Goal: Information Seeking & Learning: Learn about a topic

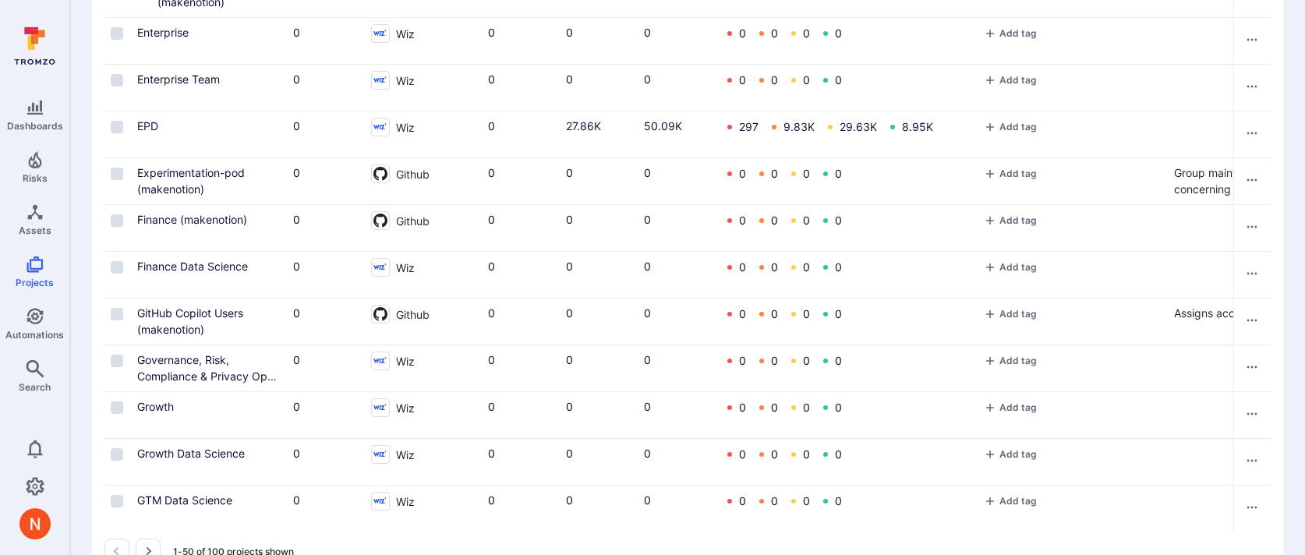
scroll to position [2030, 0]
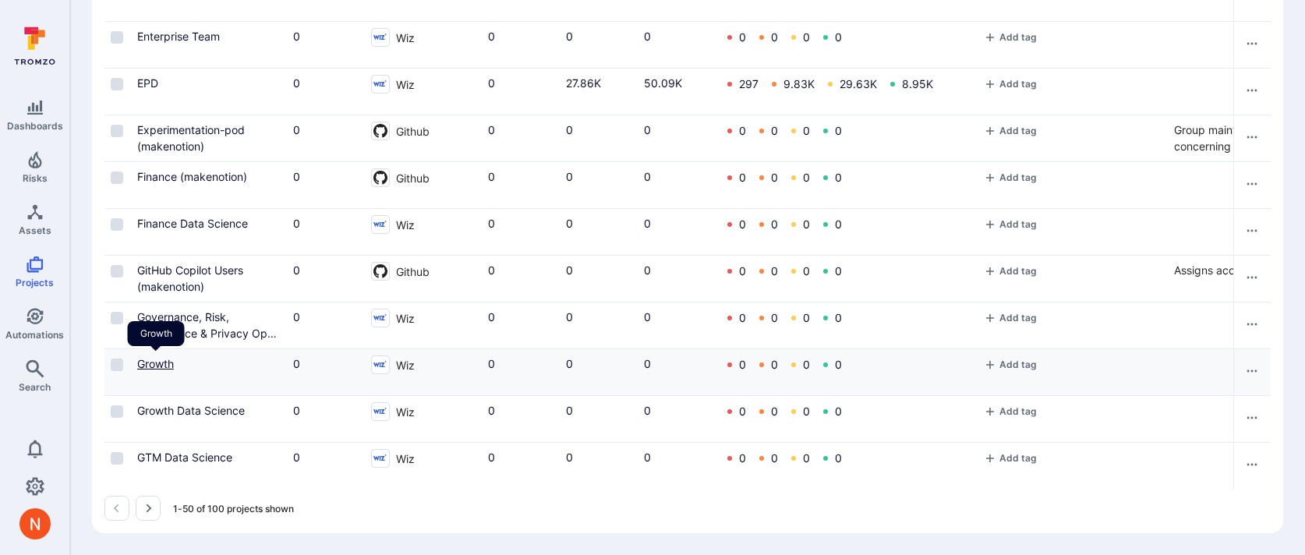
click at [145, 359] on link "Growth" at bounding box center [155, 363] width 37 height 13
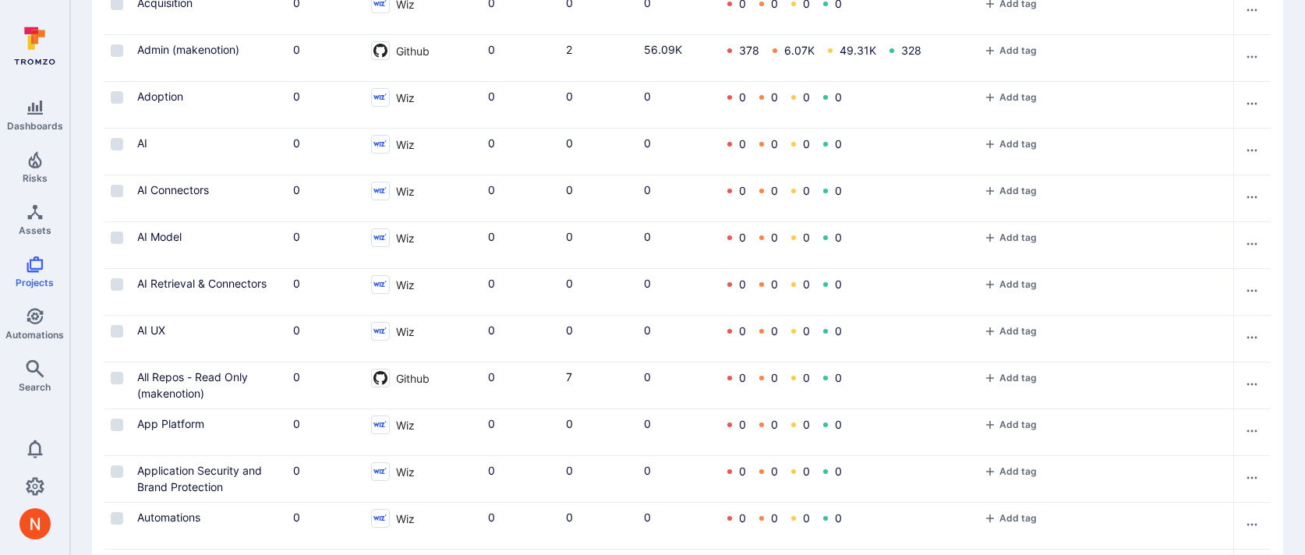
scroll to position [53, 0]
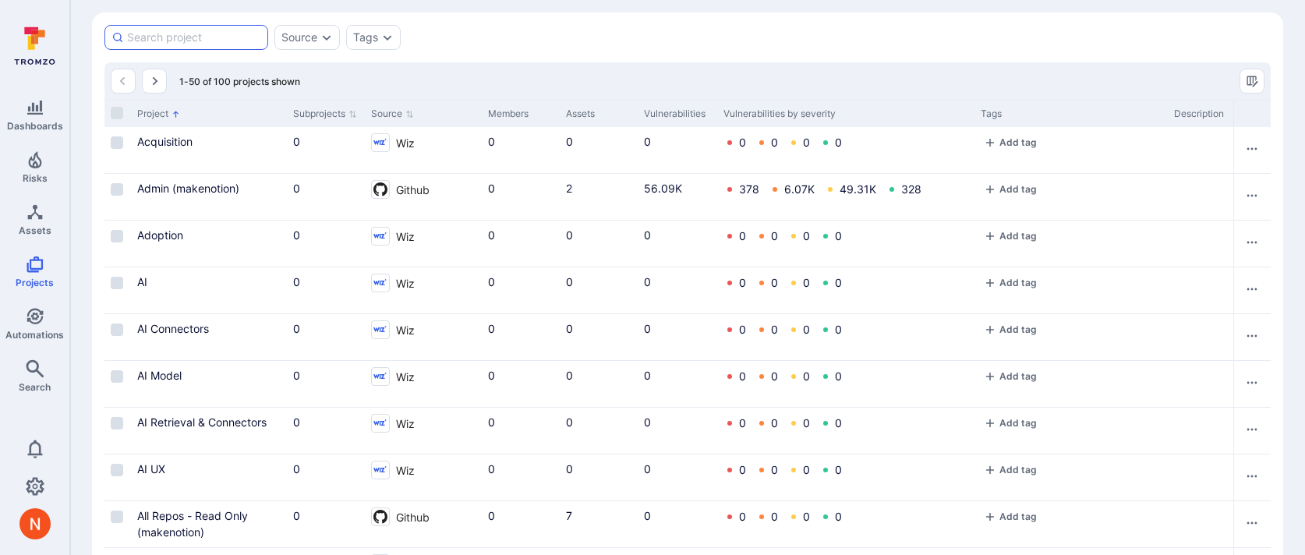
click at [179, 44] on input at bounding box center [194, 38] width 134 height 16
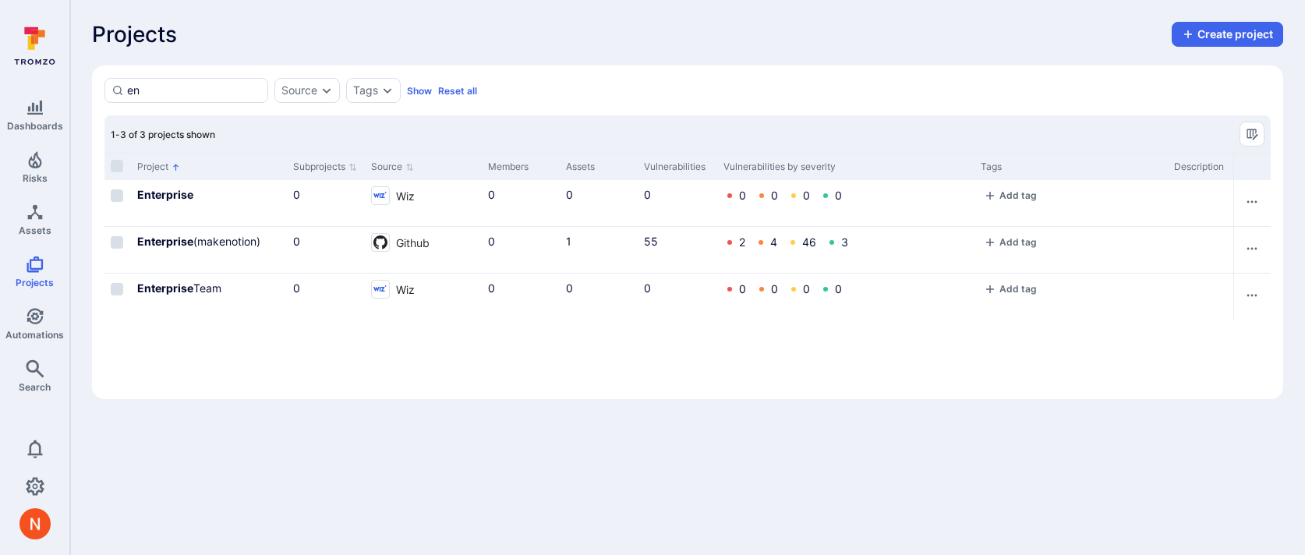
type input "e"
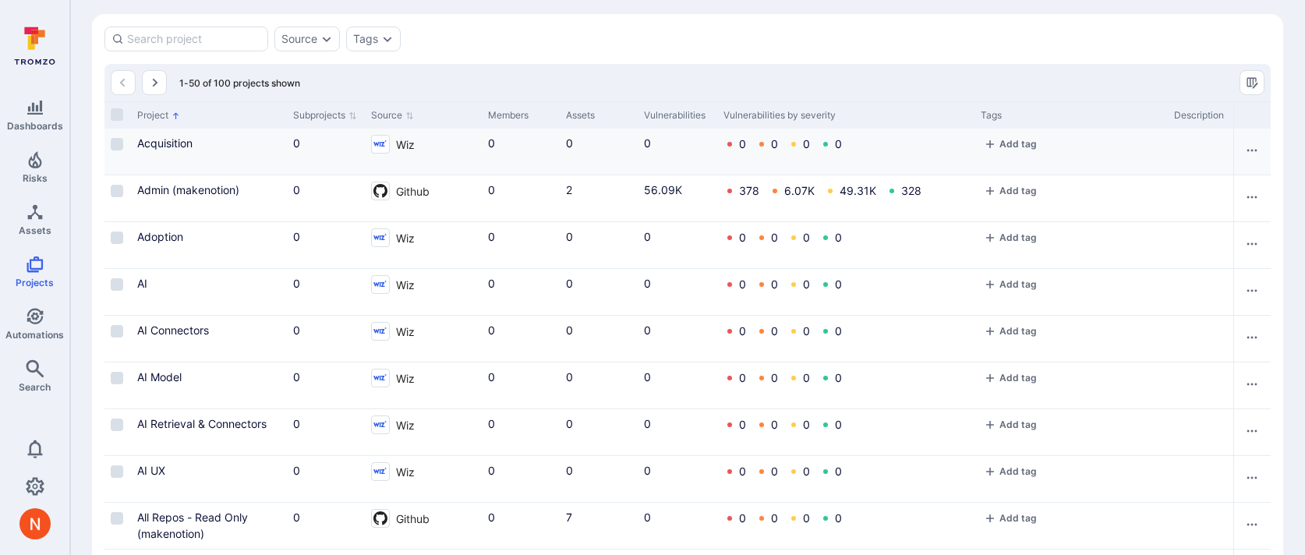
scroll to position [2, 0]
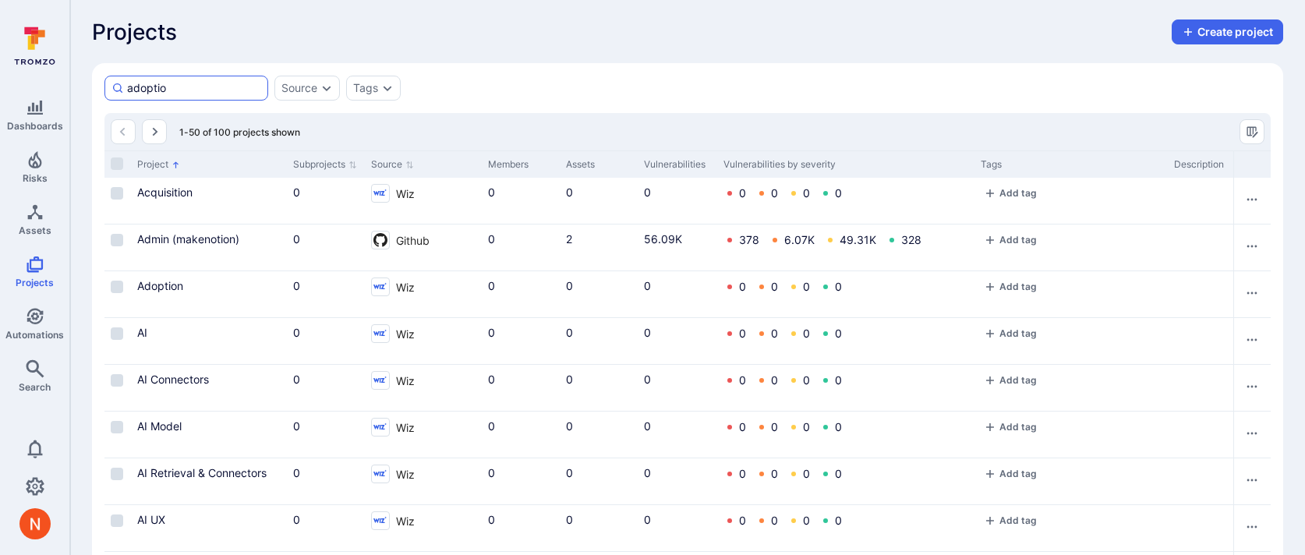
type input "adoption"
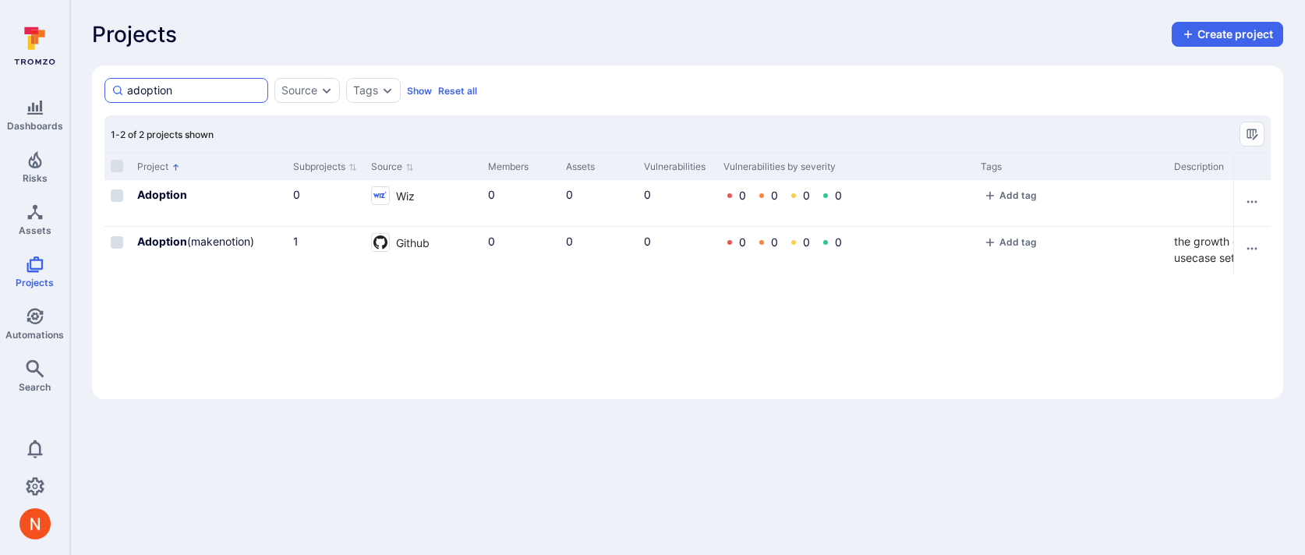
click at [175, 92] on input "adoption" at bounding box center [194, 91] width 134 height 16
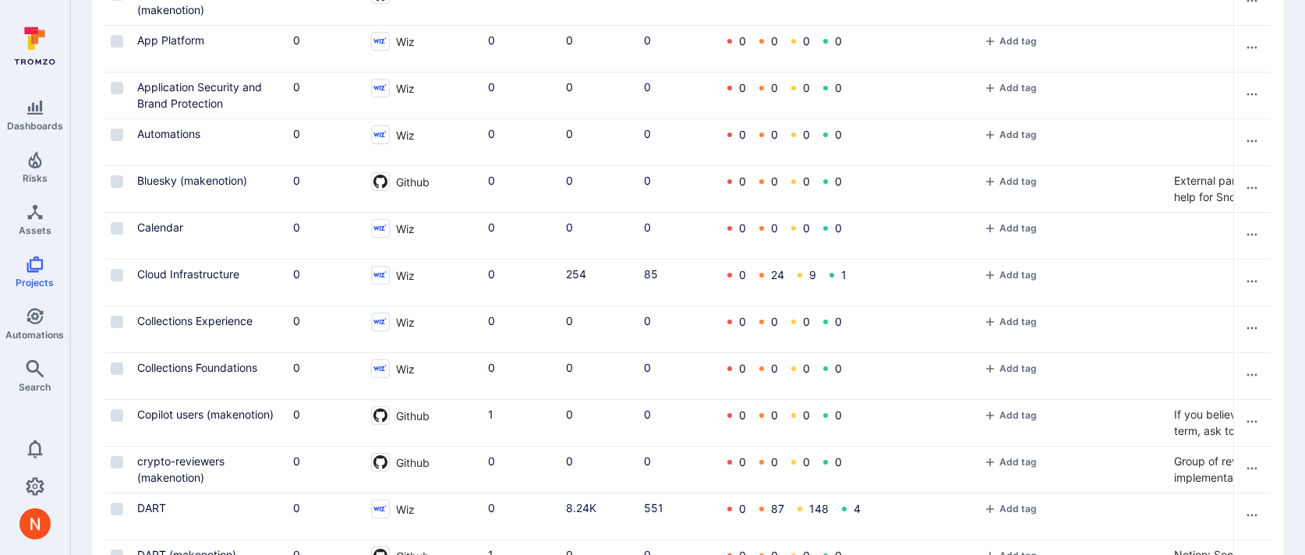
scroll to position [586, 0]
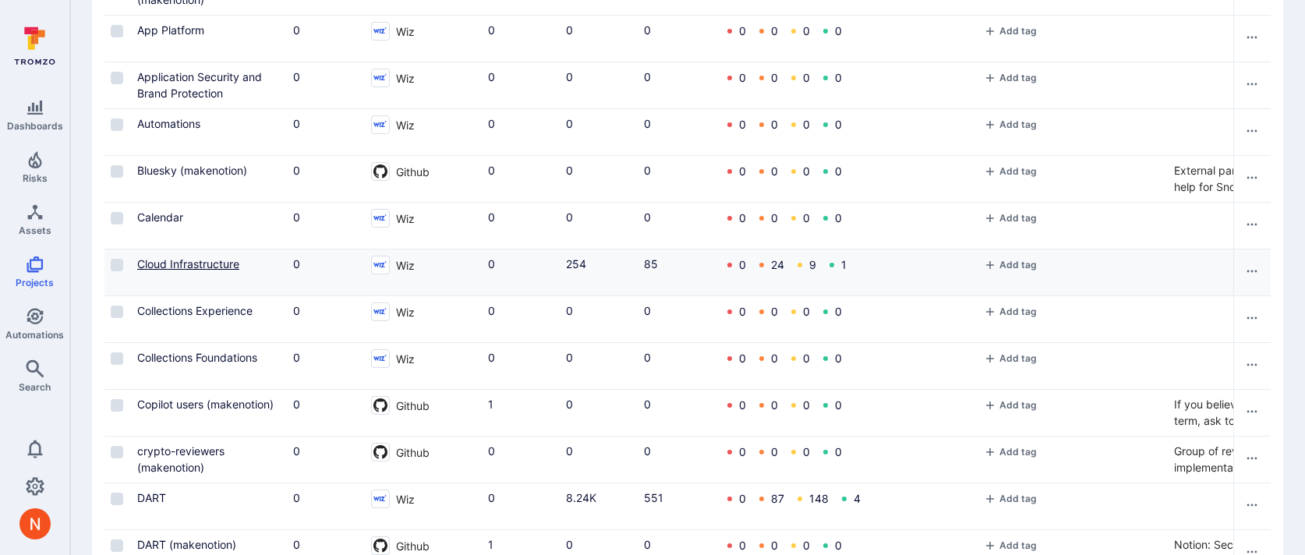
click at [206, 267] on link "Cloud Infrastructure" at bounding box center [188, 263] width 102 height 13
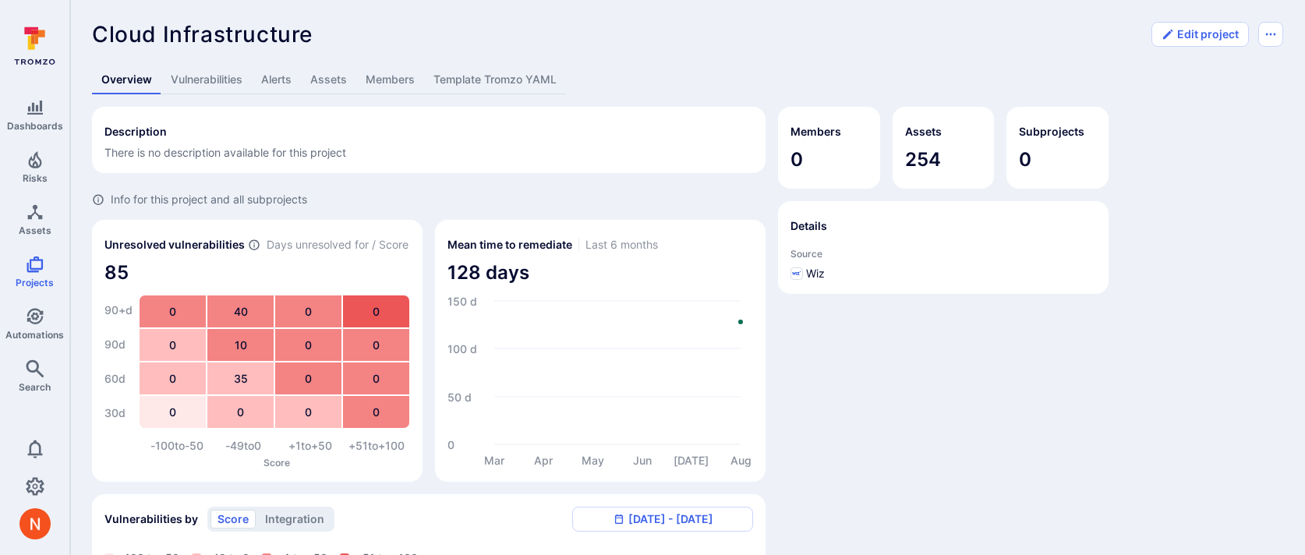
click at [313, 83] on link "Assets" at bounding box center [328, 79] width 55 height 29
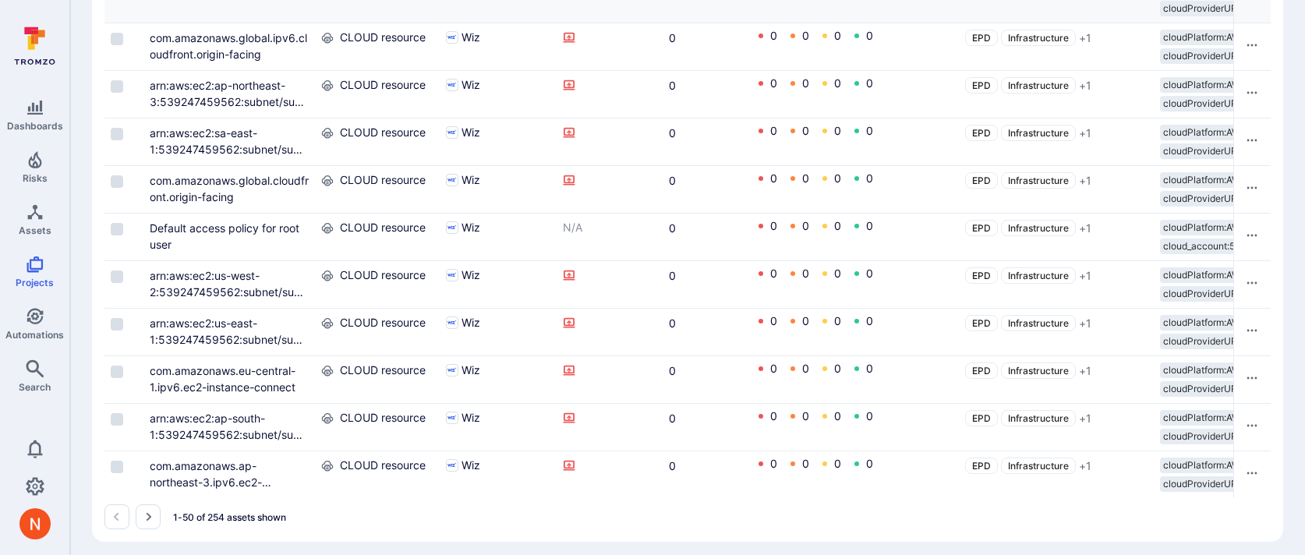
scroll to position [2203, 0]
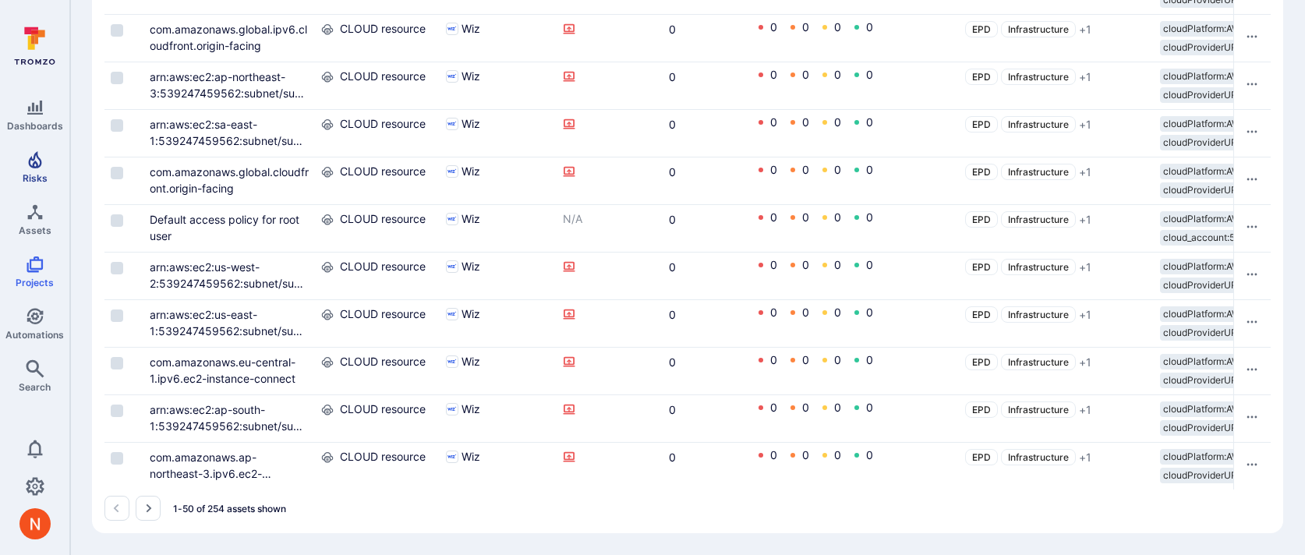
click at [35, 182] on span "Risks" at bounding box center [35, 178] width 25 height 12
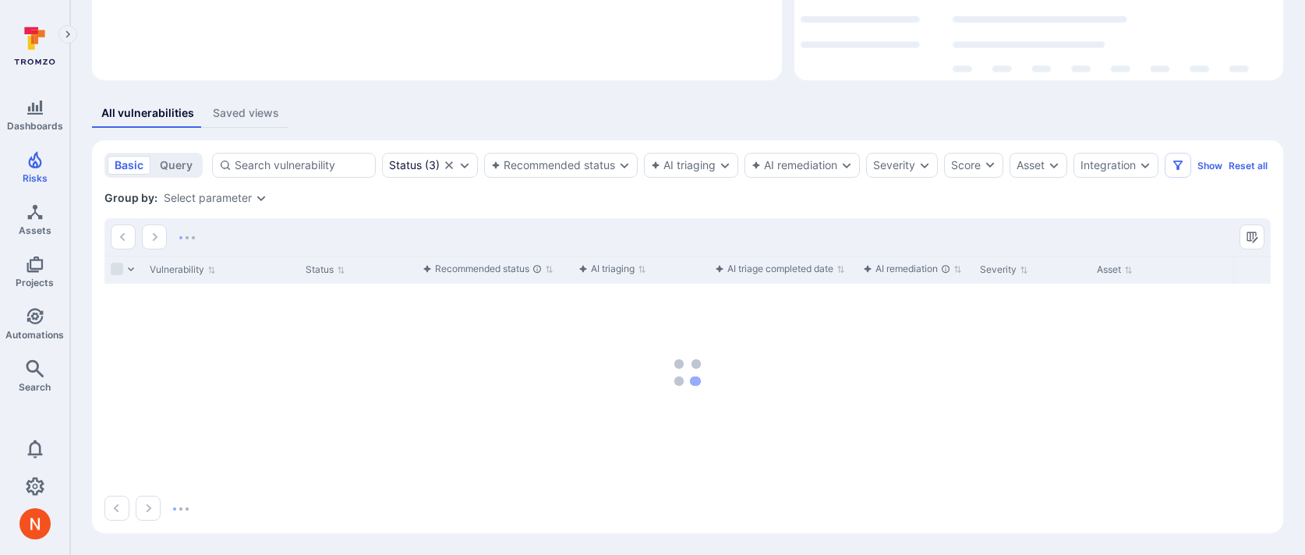
scroll to position [237, 0]
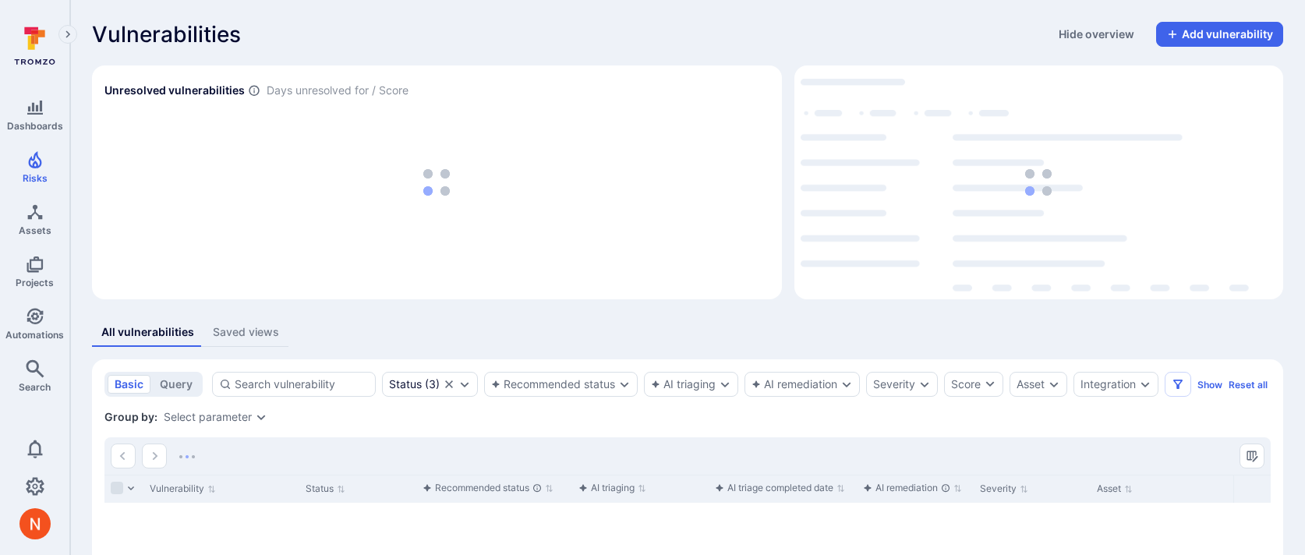
scroll to position [237, 0]
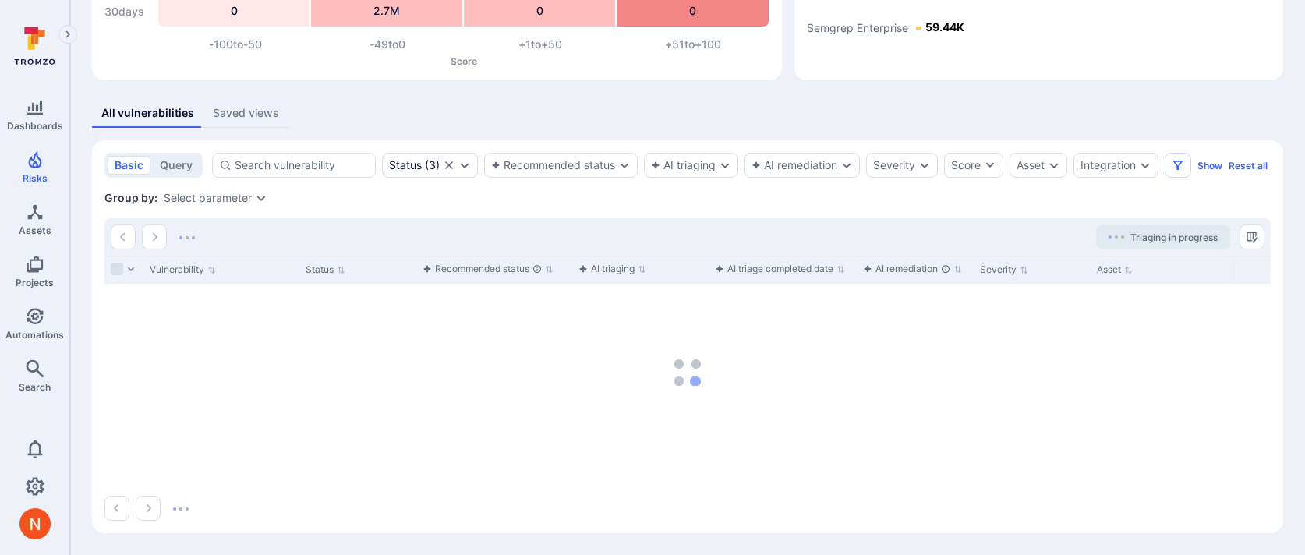
click at [1179, 159] on icon "Filters" at bounding box center [1178, 165] width 12 height 12
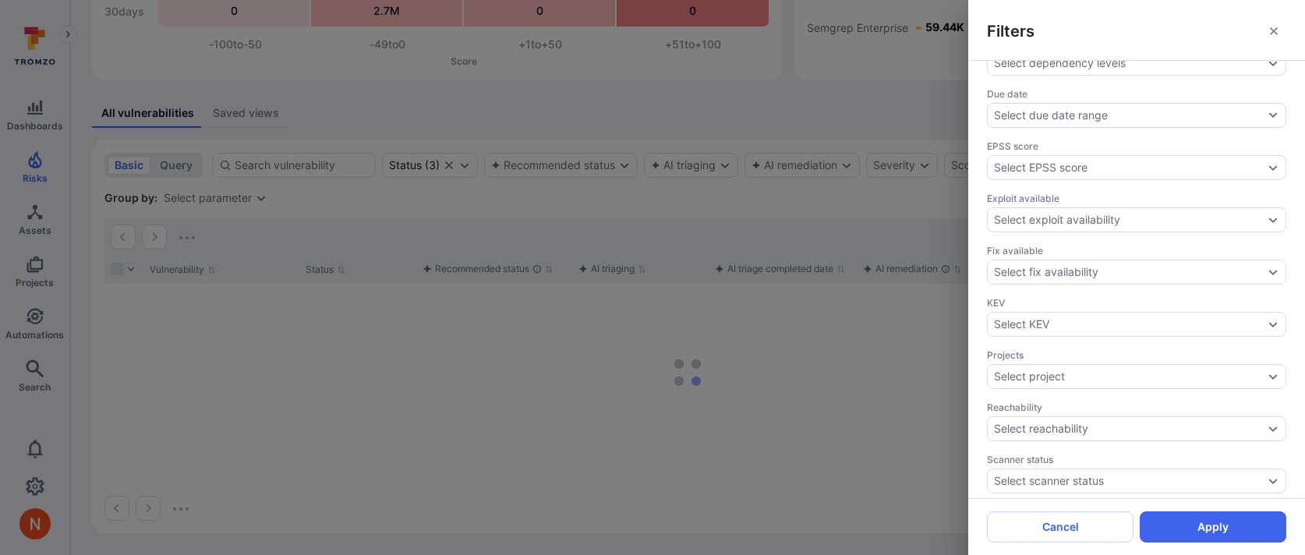
scroll to position [560, 0]
click at [1071, 370] on div "Select tags" at bounding box center [1129, 376] width 270 height 12
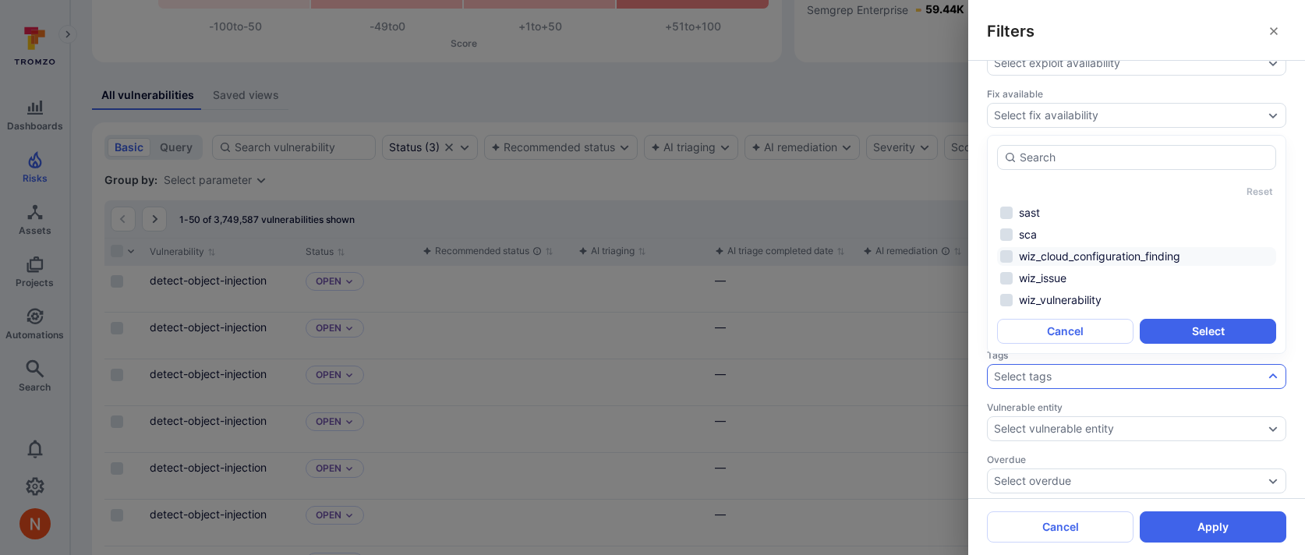
click at [1081, 257] on li "wiz_cloud_configuration_finding" at bounding box center [1136, 256] width 279 height 19
click at [1190, 322] on button "Select" at bounding box center [1208, 331] width 136 height 25
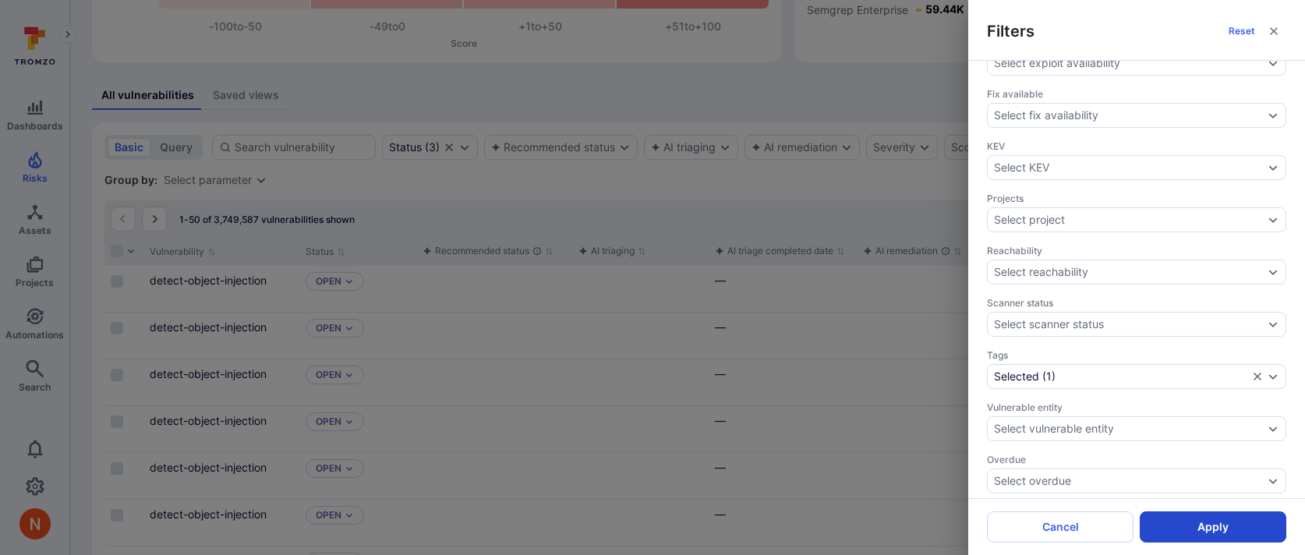
click at [1229, 519] on button "Apply" at bounding box center [1213, 526] width 147 height 31
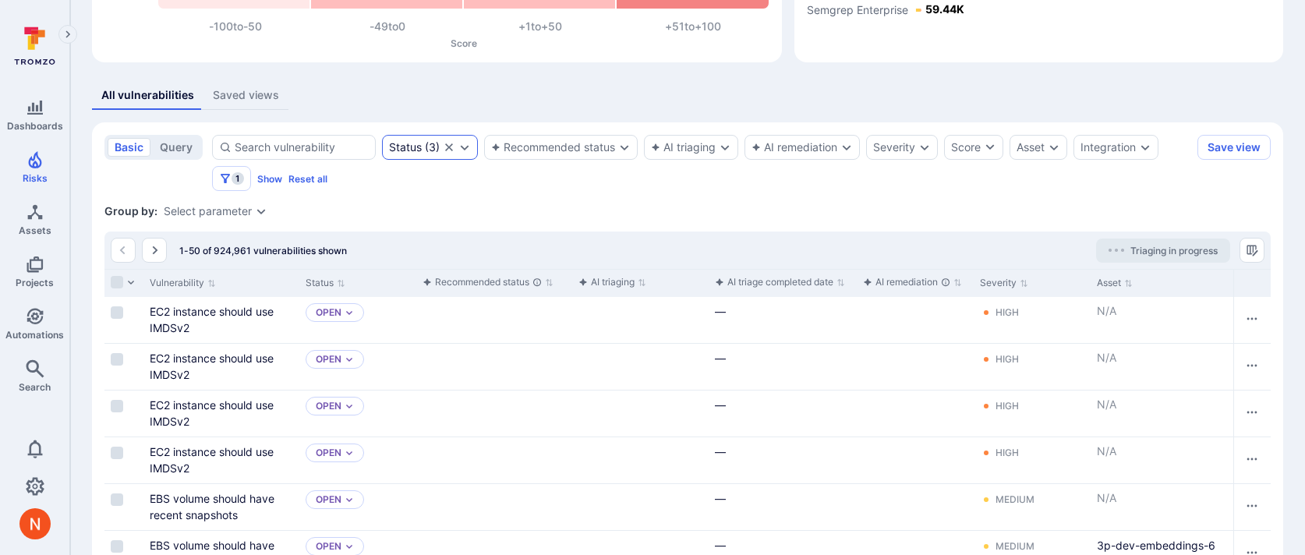
click at [450, 147] on icon "Clear selection" at bounding box center [449, 147] width 12 height 12
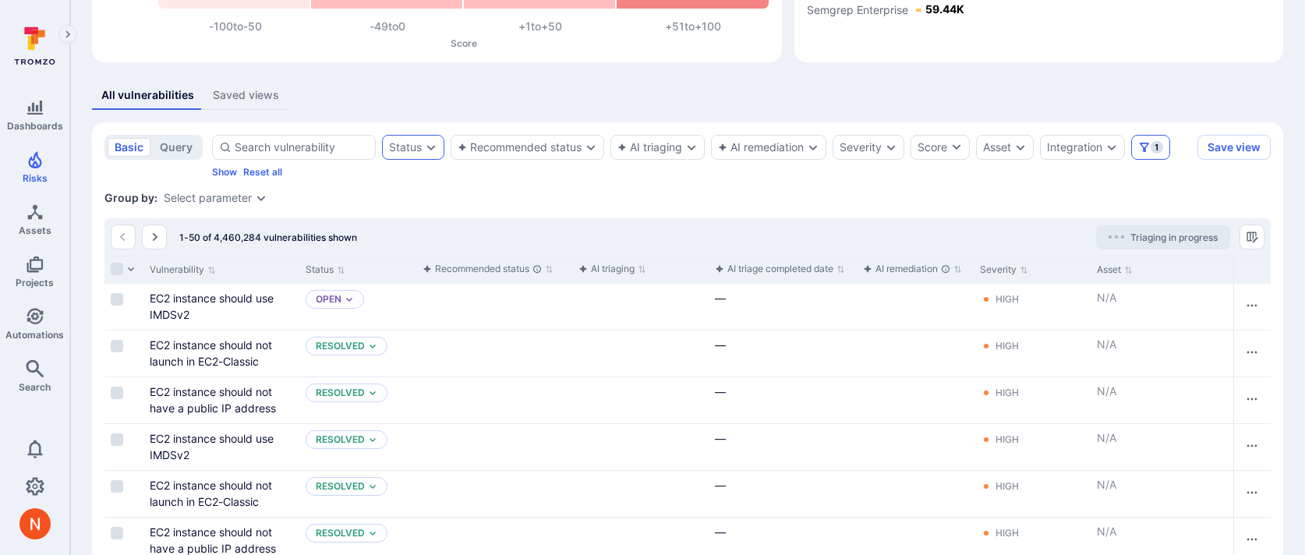
click at [1145, 144] on icon "Filters" at bounding box center [1144, 147] width 9 height 9
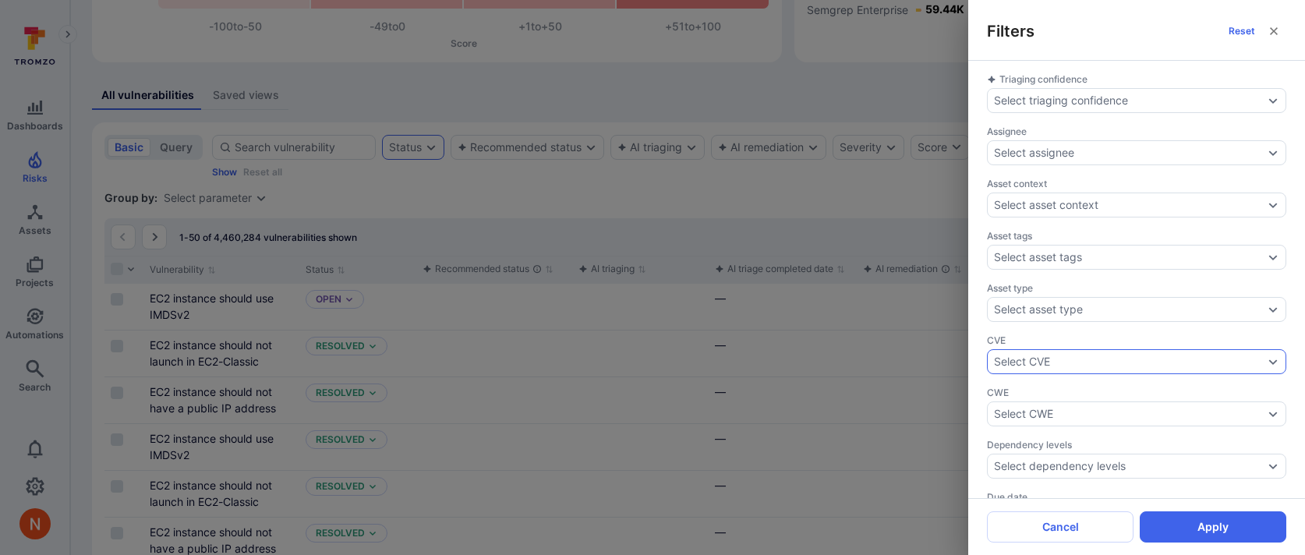
scroll to position [560, 0]
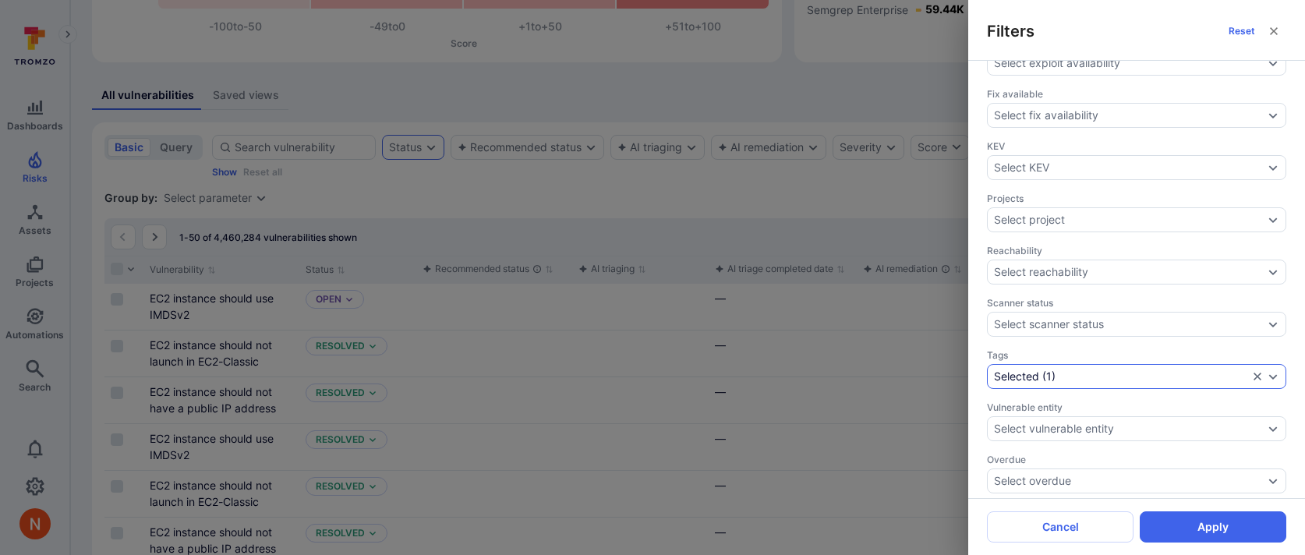
click at [1258, 370] on icon "Clear selection" at bounding box center [1257, 376] width 12 height 12
click at [1198, 523] on button "Apply" at bounding box center [1213, 526] width 147 height 31
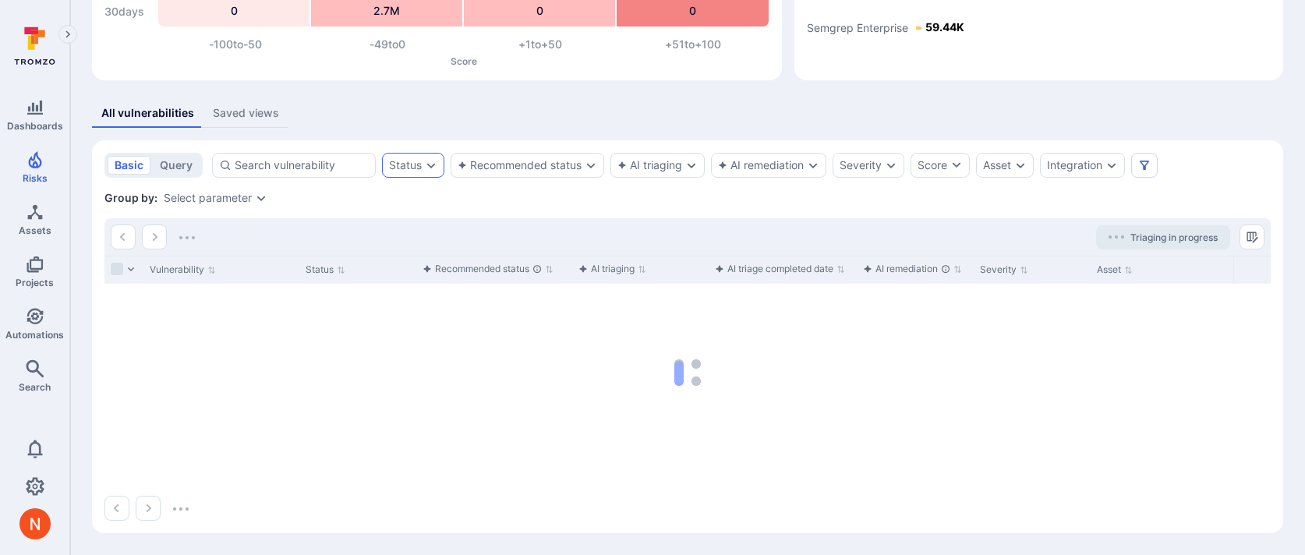
scroll to position [219, 0]
click at [1078, 168] on div "Integration" at bounding box center [1074, 165] width 55 height 12
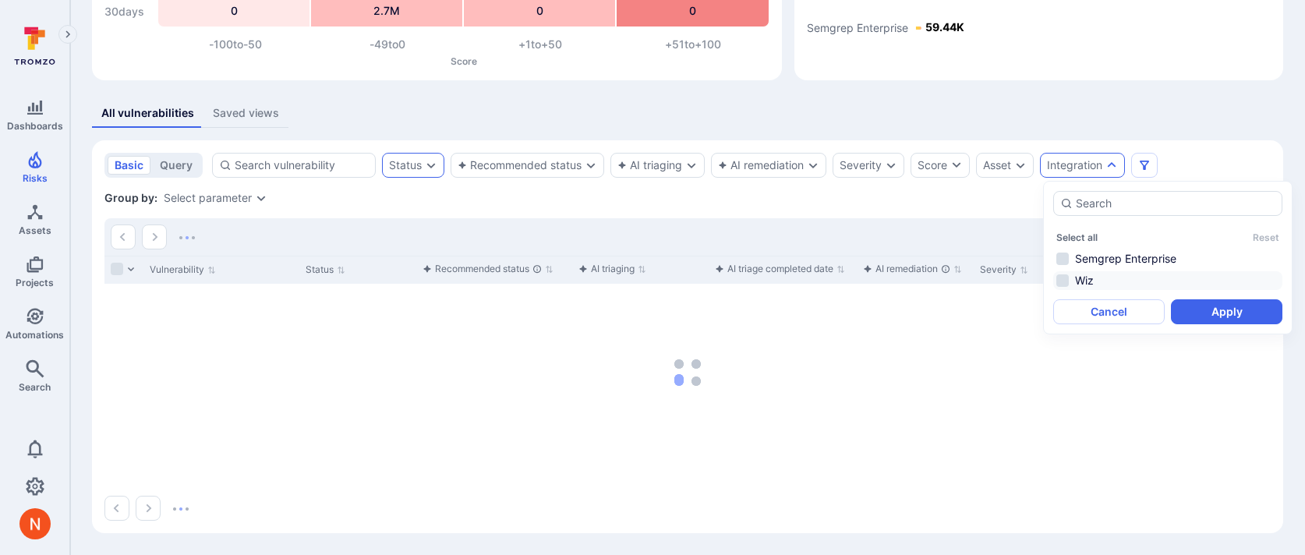
click at [1078, 274] on li "Wiz" at bounding box center [1167, 280] width 229 height 19
click at [1238, 312] on button "Apply" at bounding box center [1226, 311] width 111 height 25
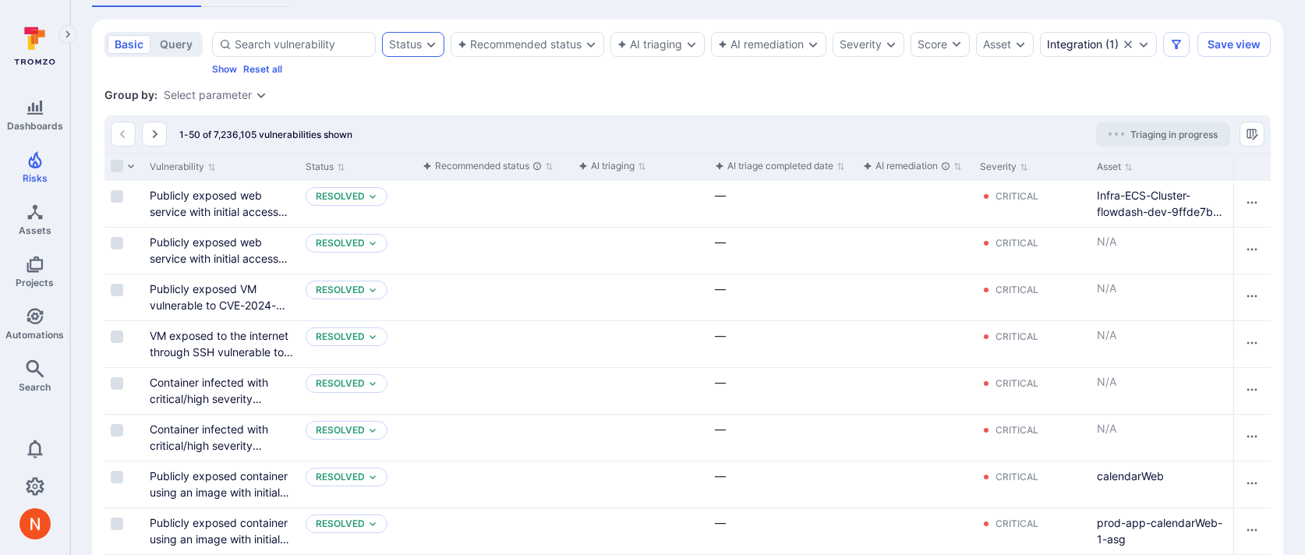
scroll to position [267, 0]
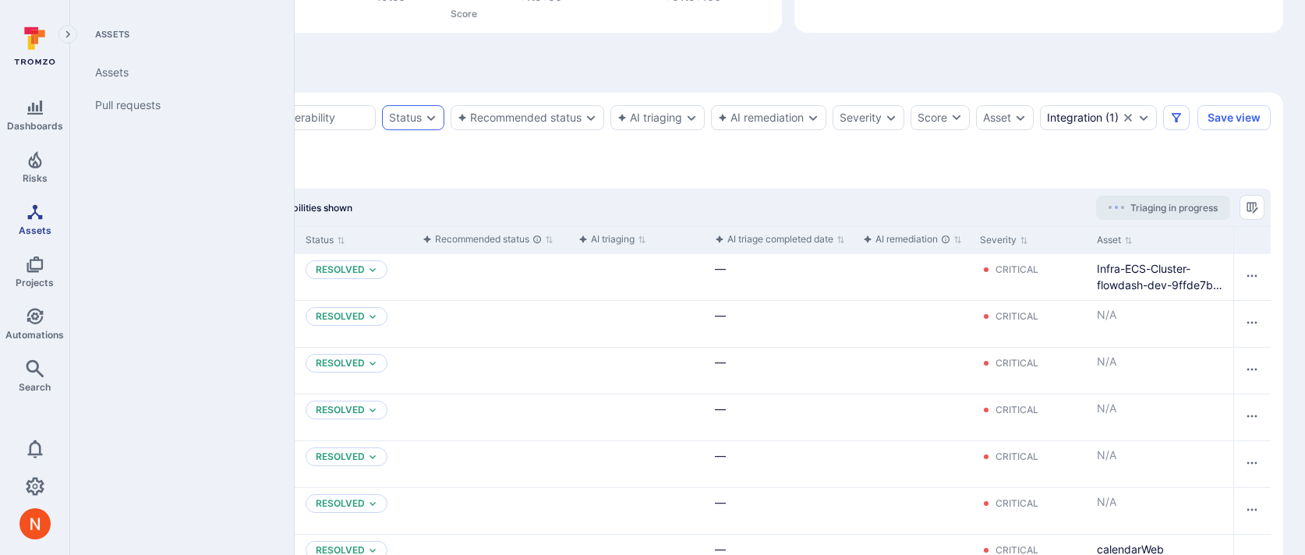
click at [27, 211] on icon "Assets" at bounding box center [35, 212] width 19 height 19
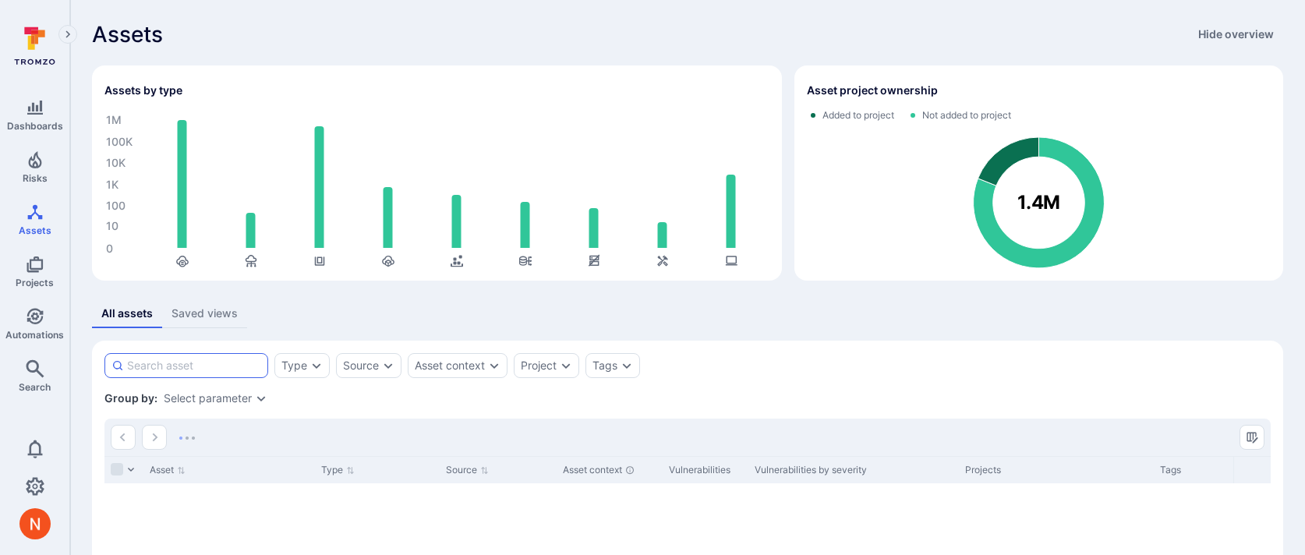
click at [169, 360] on input at bounding box center [194, 366] width 134 height 16
type input "notion-next"
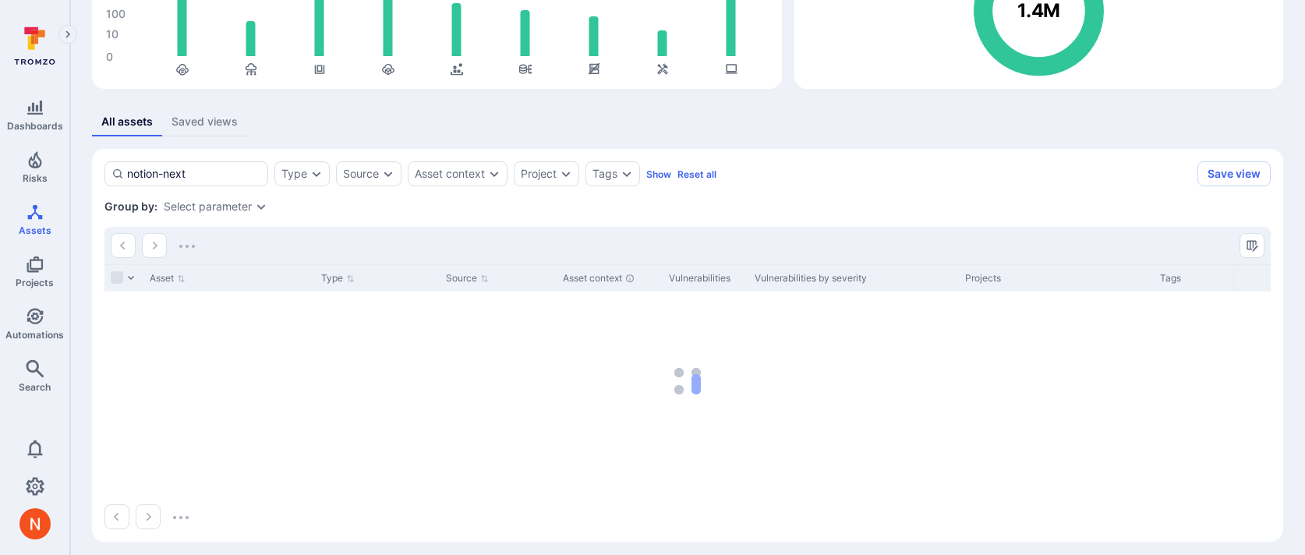
scroll to position [200, 0]
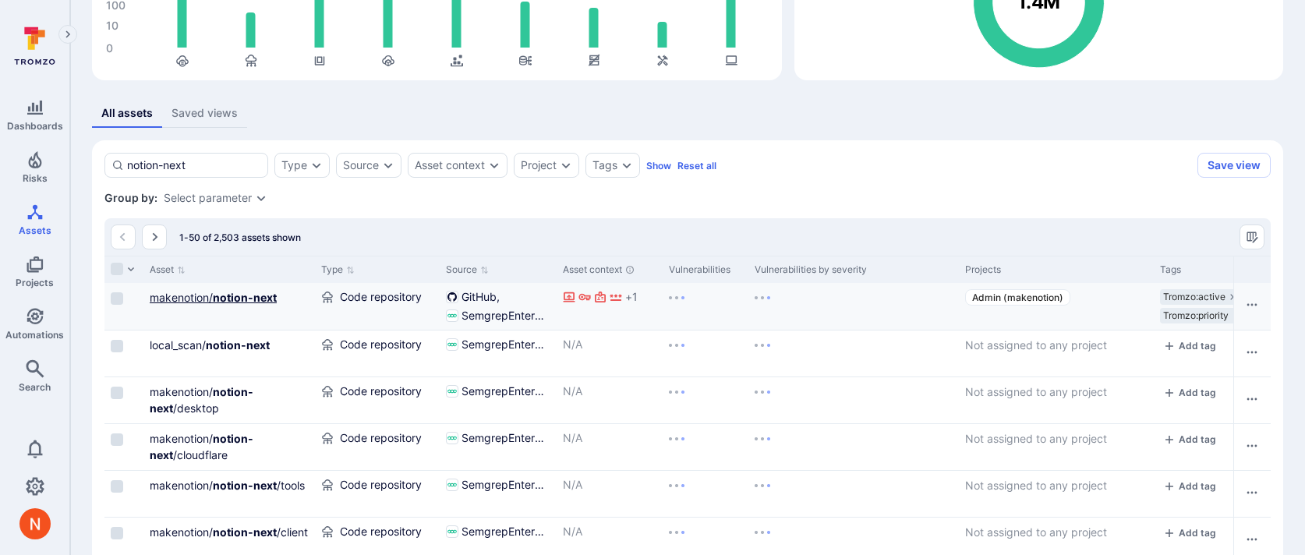
click at [208, 296] on link "makenotion/ notion-next" at bounding box center [213, 297] width 127 height 13
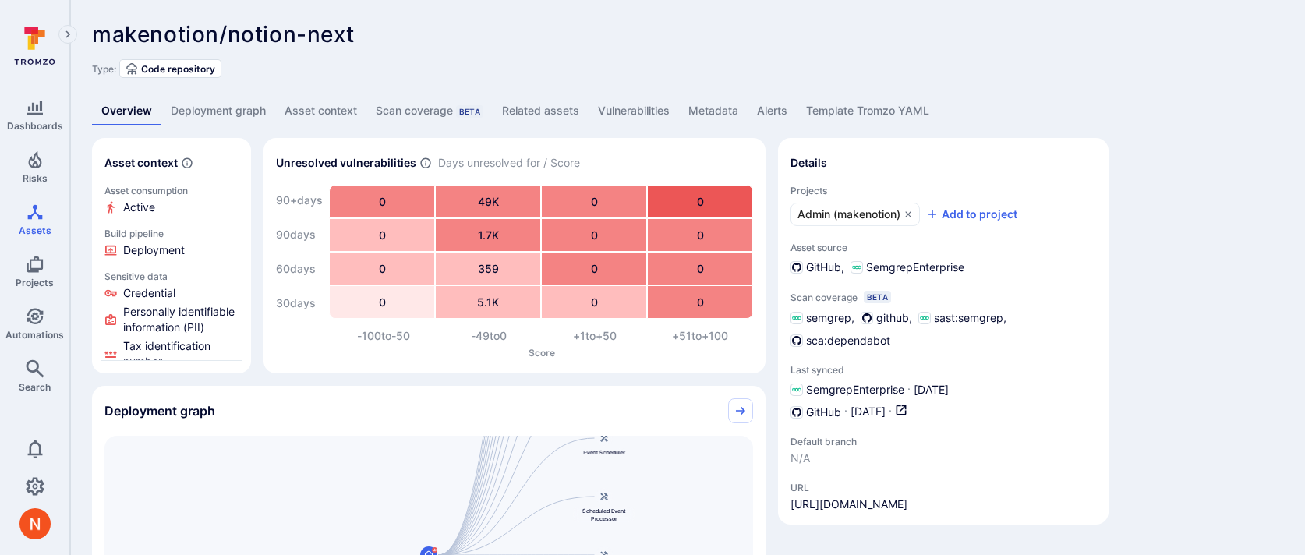
drag, startPoint x: 1040, startPoint y: 496, endPoint x: 789, endPoint y: 503, distance: 251.2
click at [789, 503] on section "Details Projects Admin (makenotion) Add to project Asset source GitHub SemgrepE…" at bounding box center [943, 331] width 331 height 387
copy link "https://github.com/makenotion/notion-next"
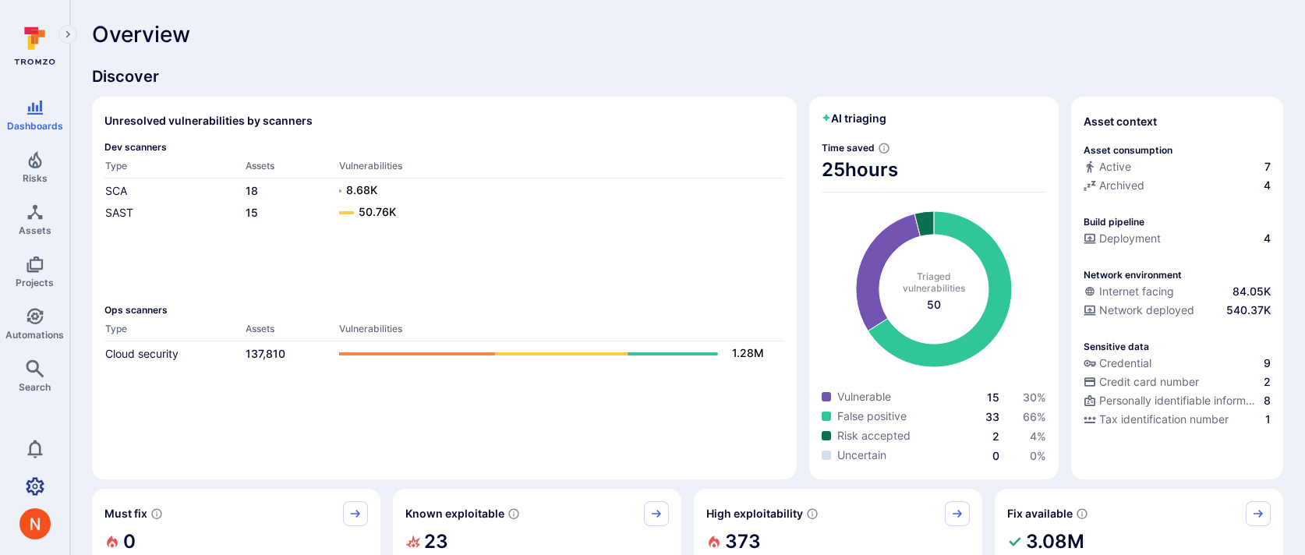
click at [30, 482] on icon "Settings" at bounding box center [35, 486] width 19 height 18
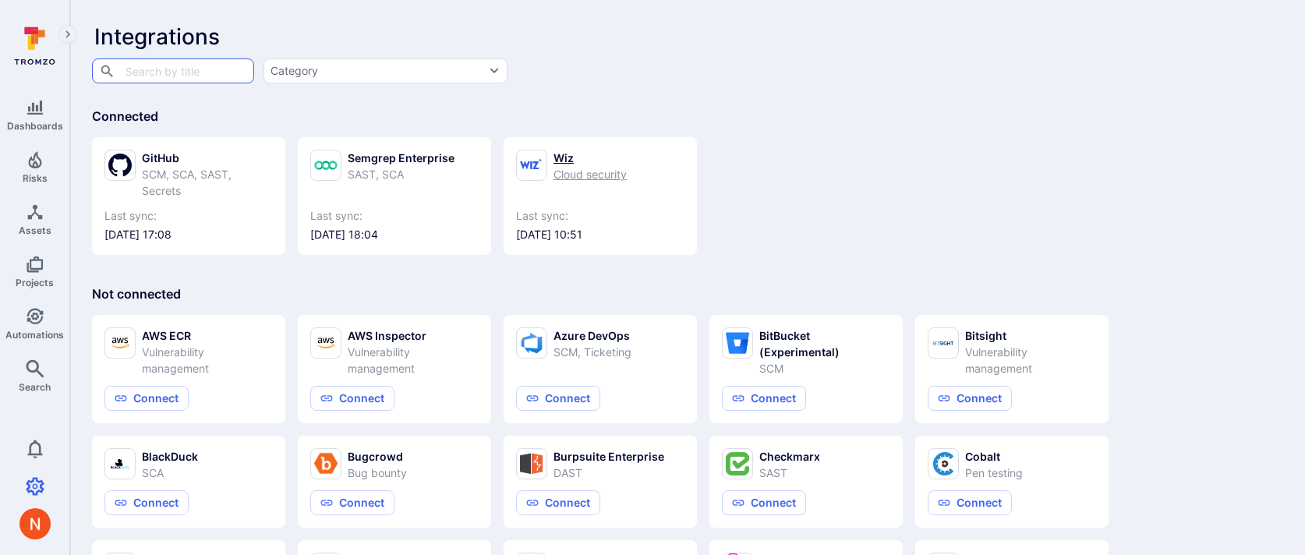
click at [520, 161] on icon at bounding box center [531, 165] width 23 height 30
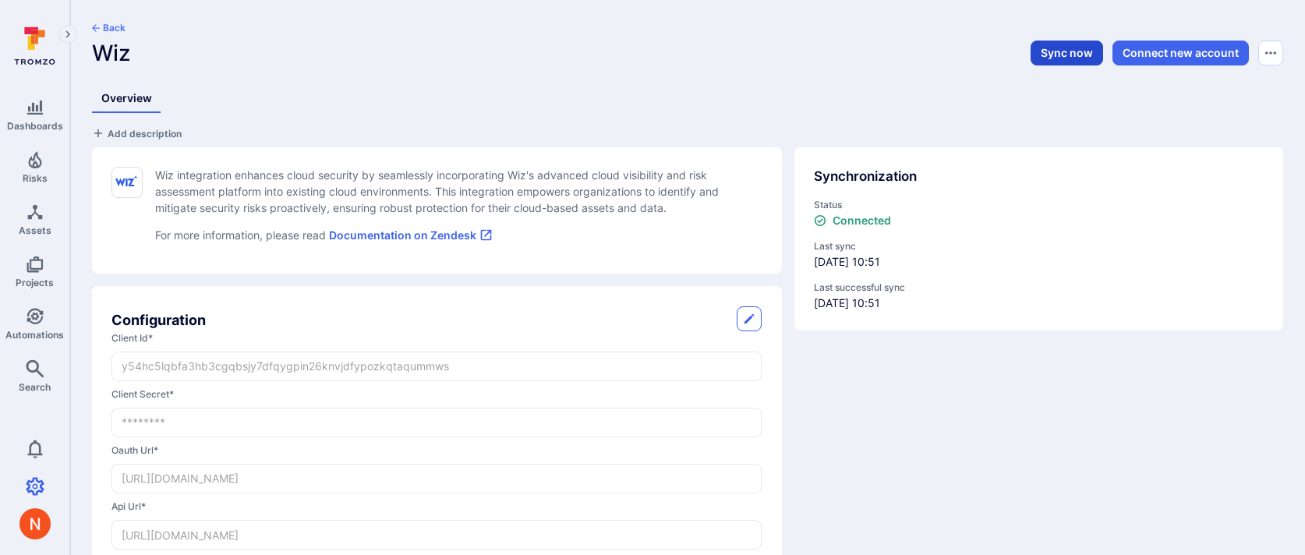
click at [1053, 52] on button "Sync now" at bounding box center [1067, 53] width 73 height 25
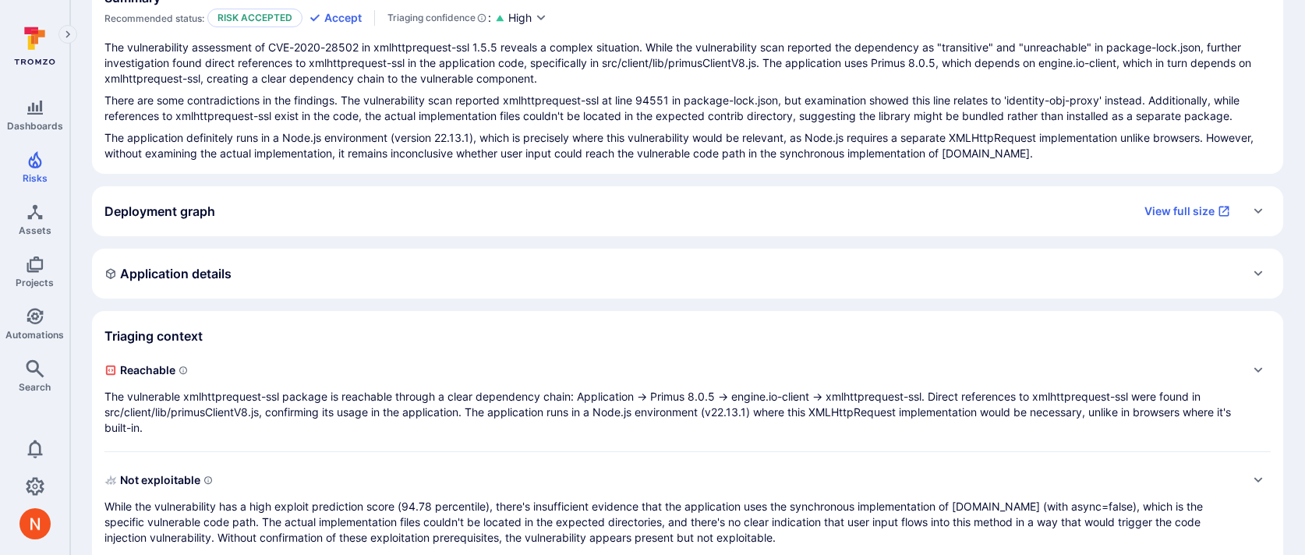
scroll to position [182, 0]
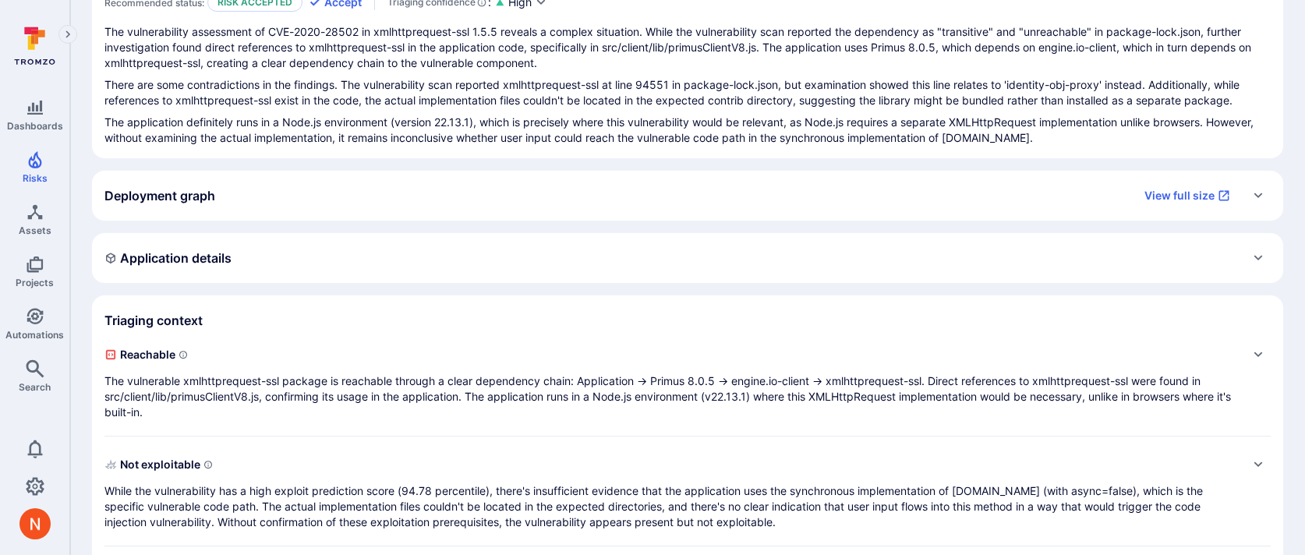
click at [415, 388] on p "The vulnerable xmlhttprequest-ssl package is reachable through a clear dependen…" at bounding box center [671, 396] width 1135 height 47
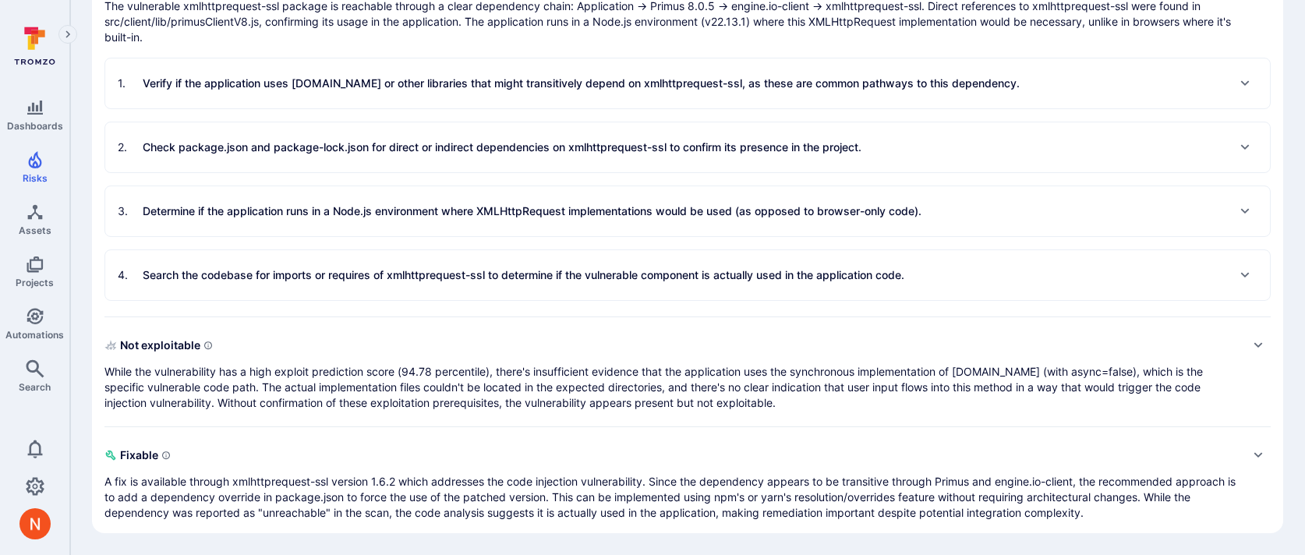
click at [415, 385] on p "While the vulnerability has a high exploit prediction score (94.78 percentile),…" at bounding box center [671, 387] width 1135 height 47
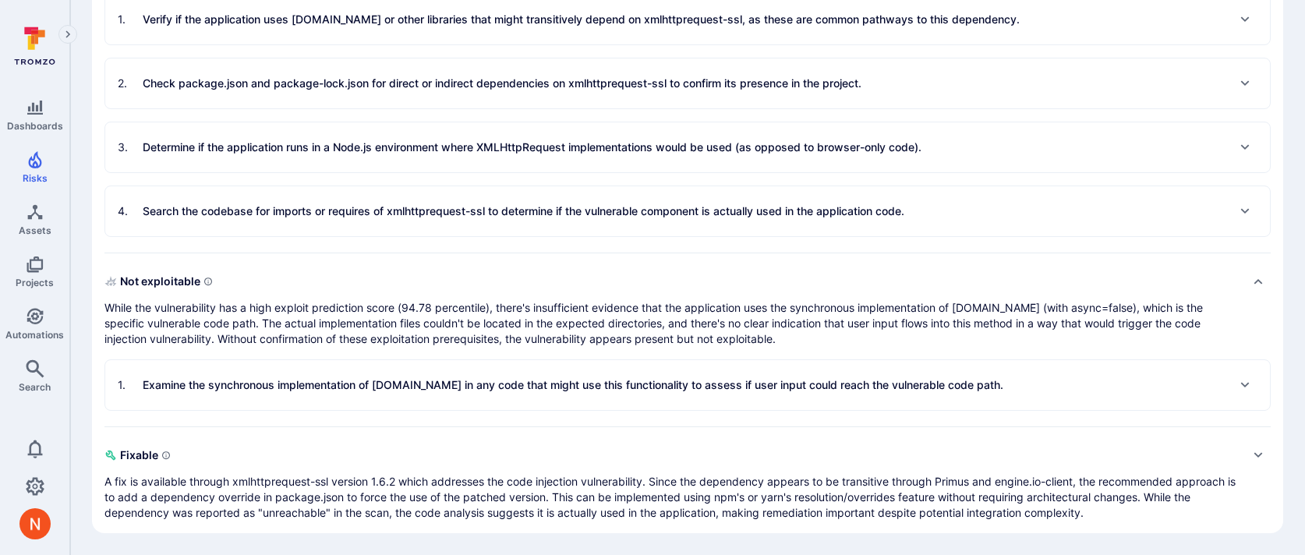
click at [415, 386] on p "Examine the synchronous implementation of XMLHttpRequest.open in any code that …" at bounding box center [573, 385] width 861 height 16
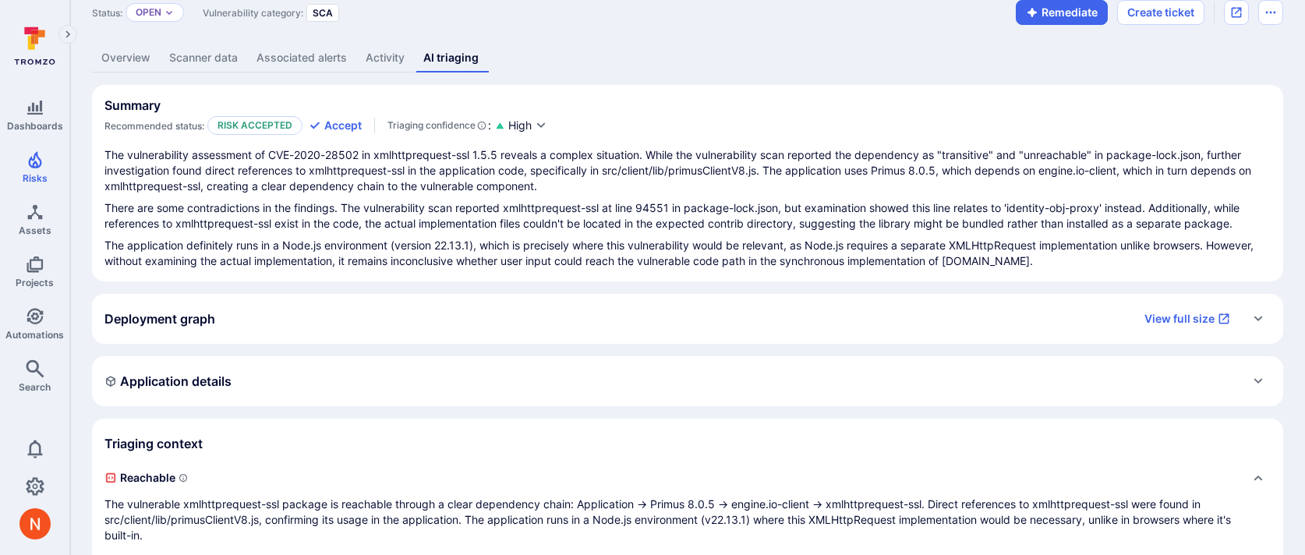
scroll to position [0, 0]
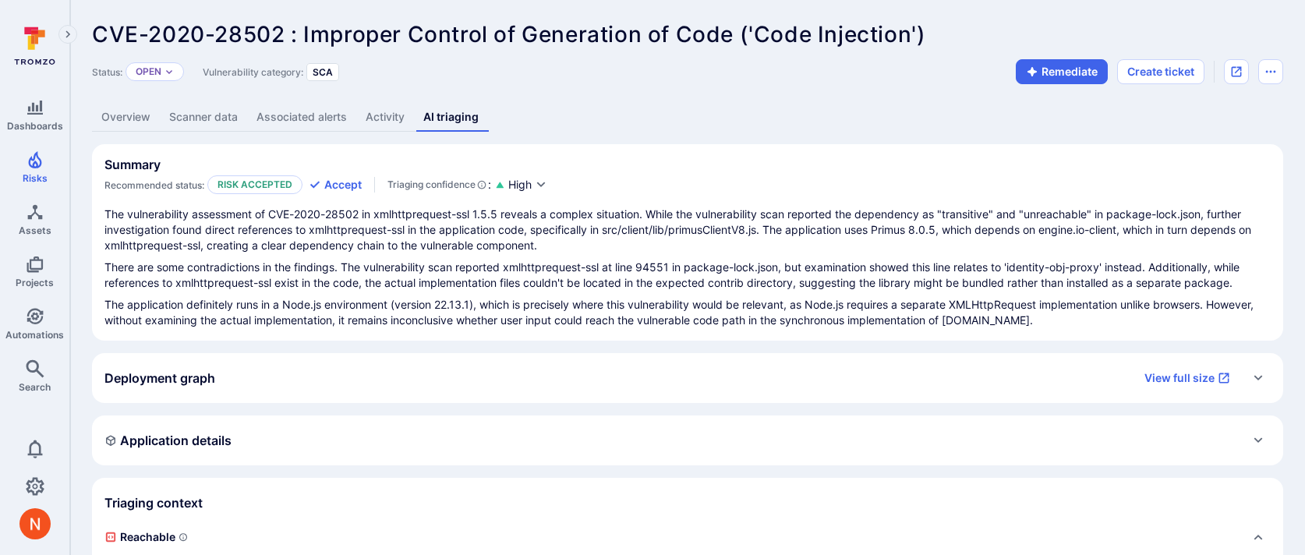
click at [143, 117] on link "Overview" at bounding box center [126, 117] width 68 height 29
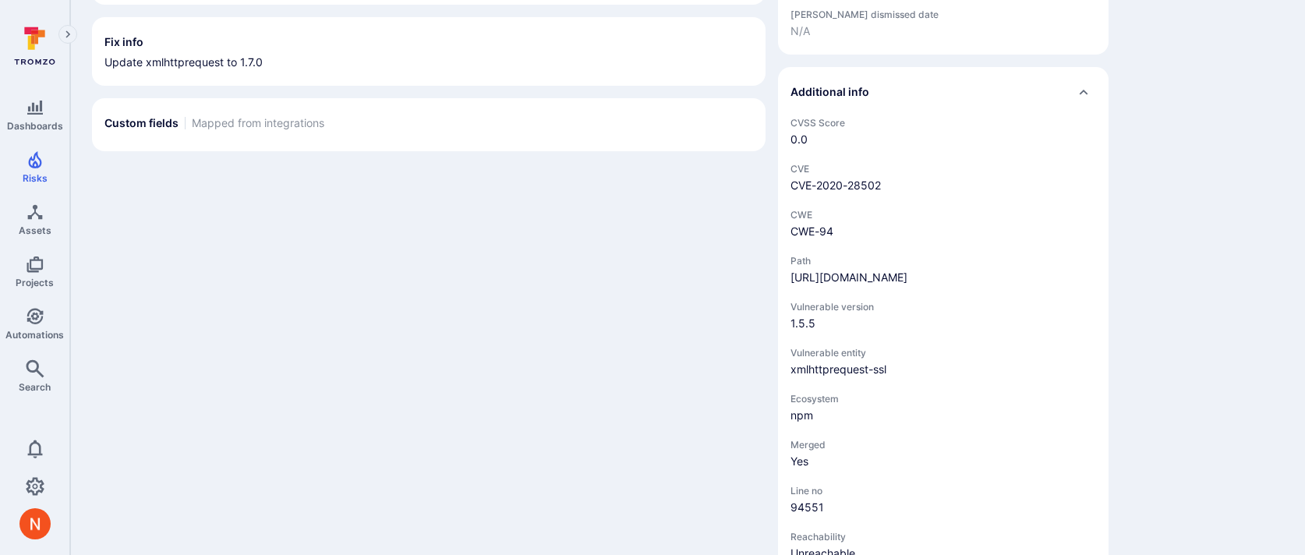
scroll to position [736, 0]
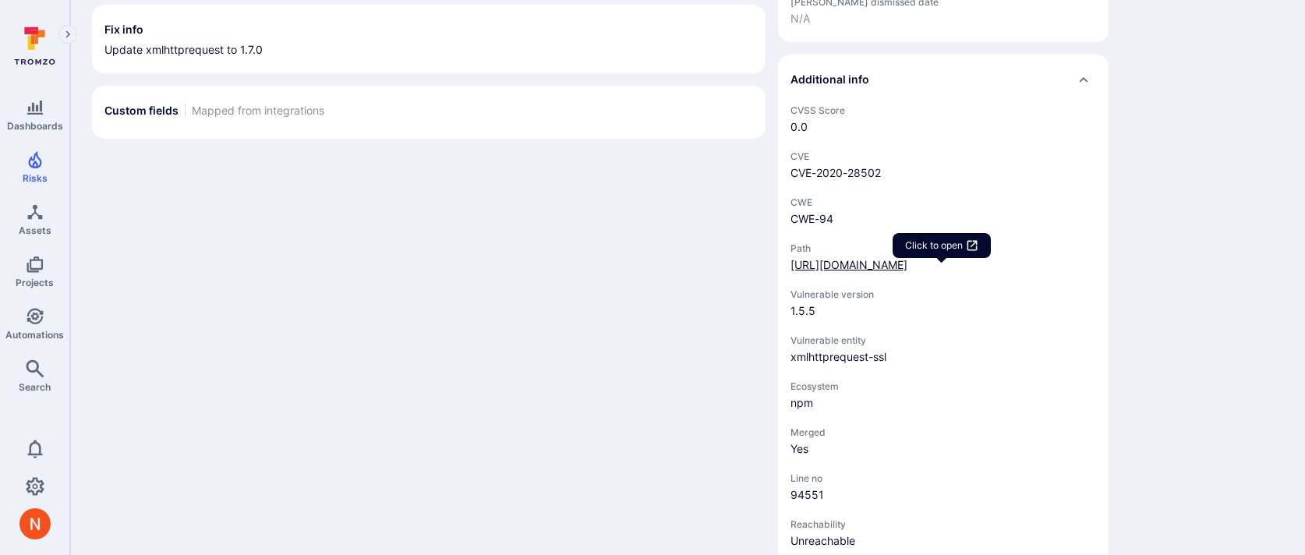
click at [848, 271] on link "https://github.com/makenotion/notion-next/blob/249b165c6ab90fe54141318fcdf410a7…" at bounding box center [849, 264] width 117 height 13
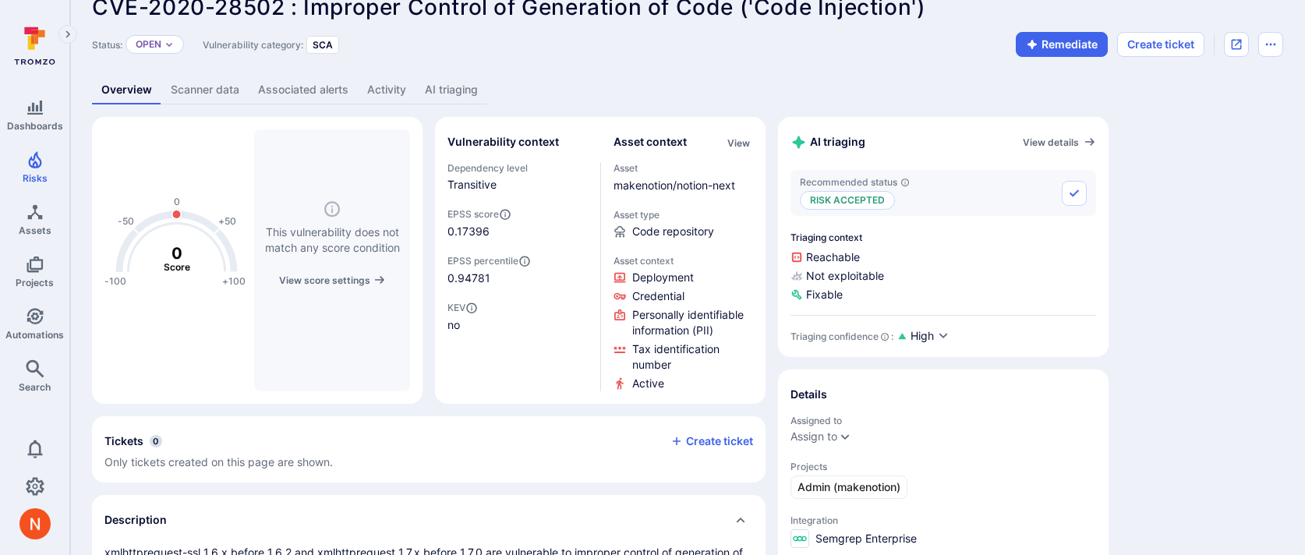
scroll to position [0, 0]
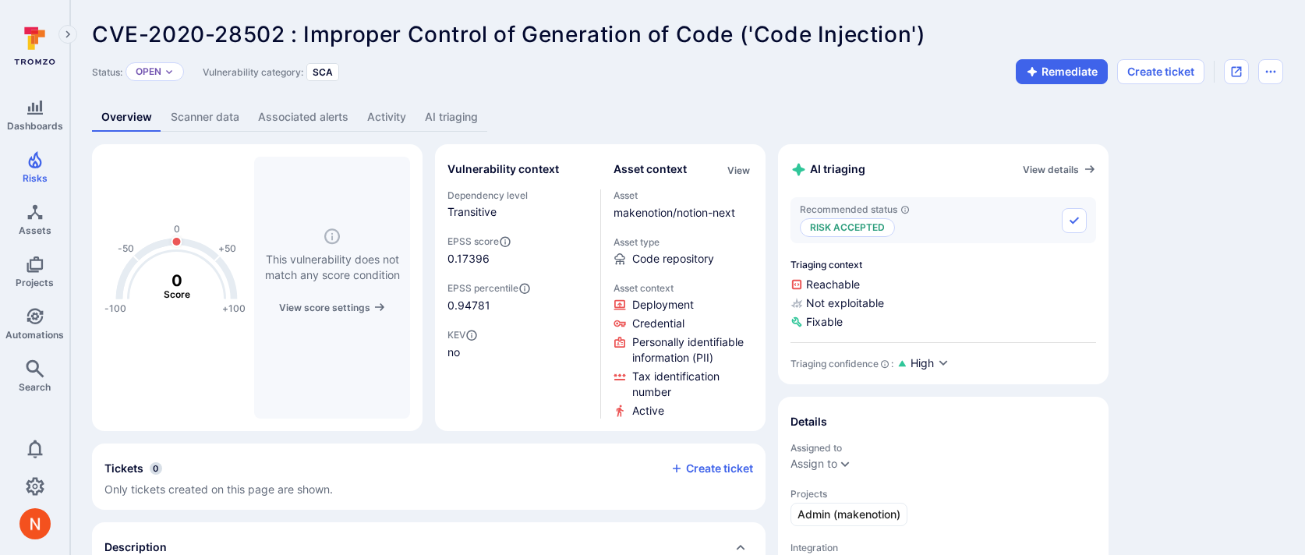
click at [427, 114] on link "AI triaging" at bounding box center [452, 117] width 72 height 29
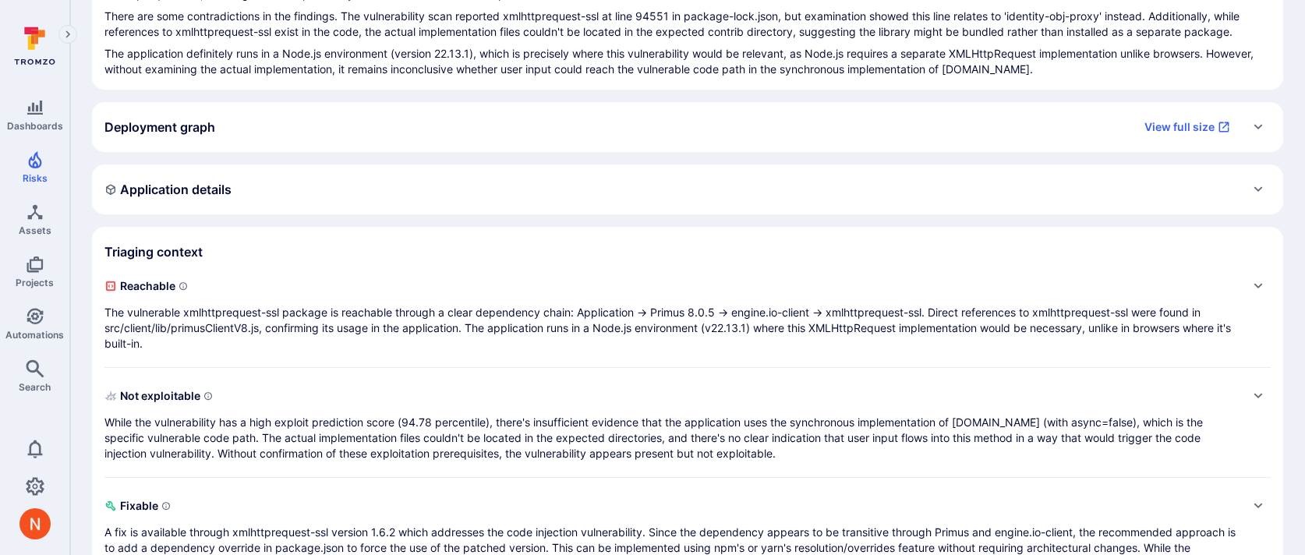
click at [687, 283] on span "Reachable" at bounding box center [671, 286] width 1135 height 25
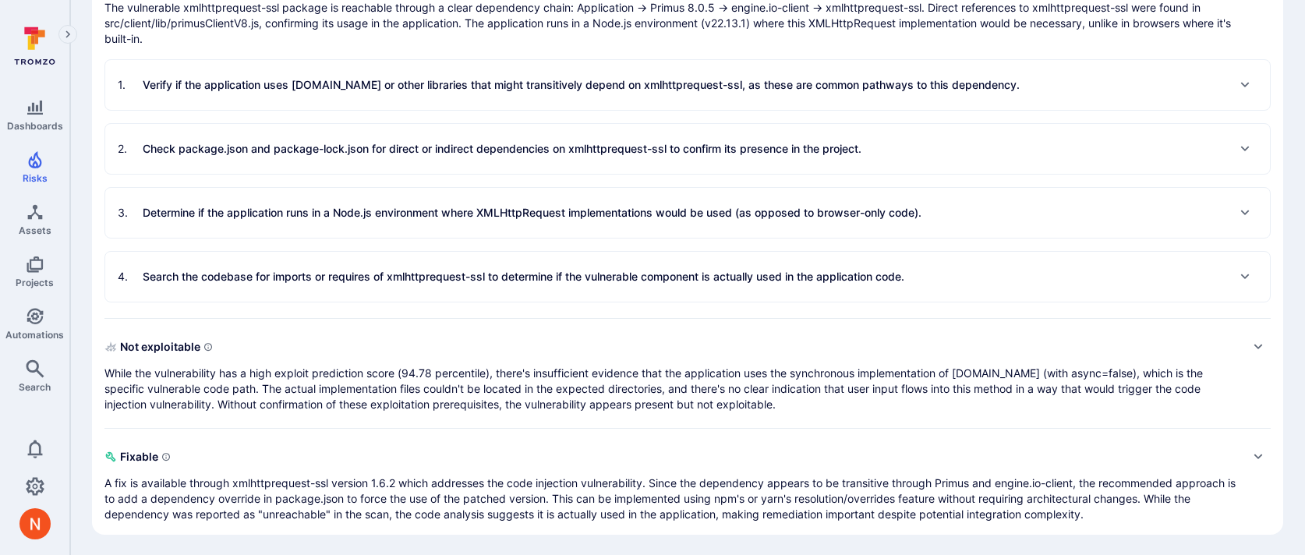
scroll to position [557, 0]
click at [686, 340] on span "Not exploitable" at bounding box center [671, 345] width 1135 height 25
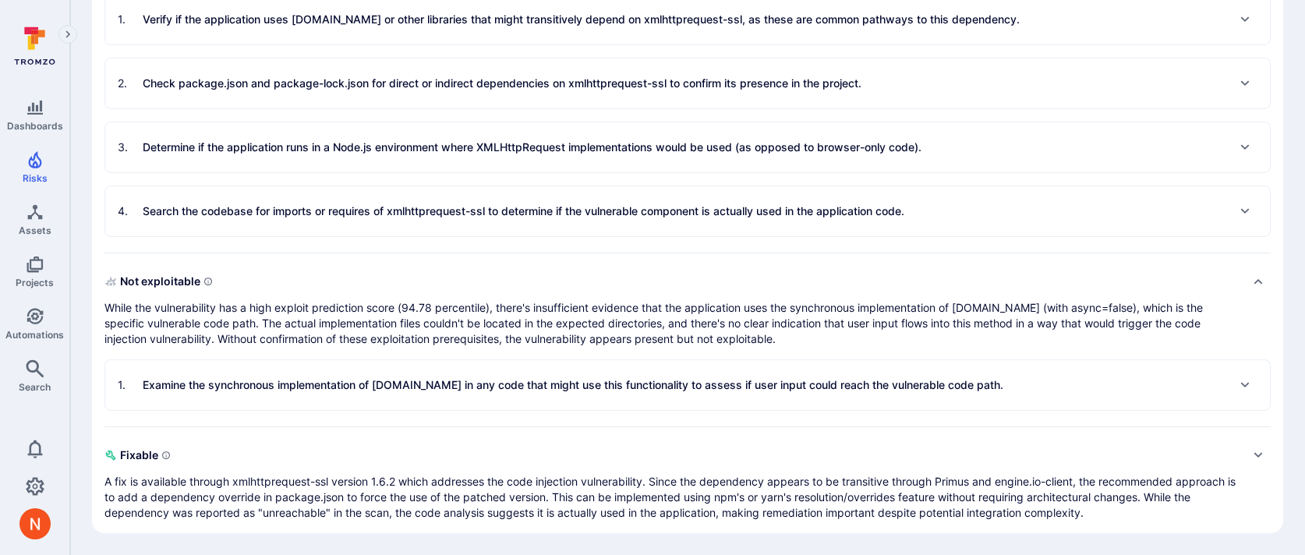
click at [678, 366] on div "1 . Examine the synchronous implementation of XMLHttpRequest.open in any code t…" at bounding box center [687, 385] width 1165 height 50
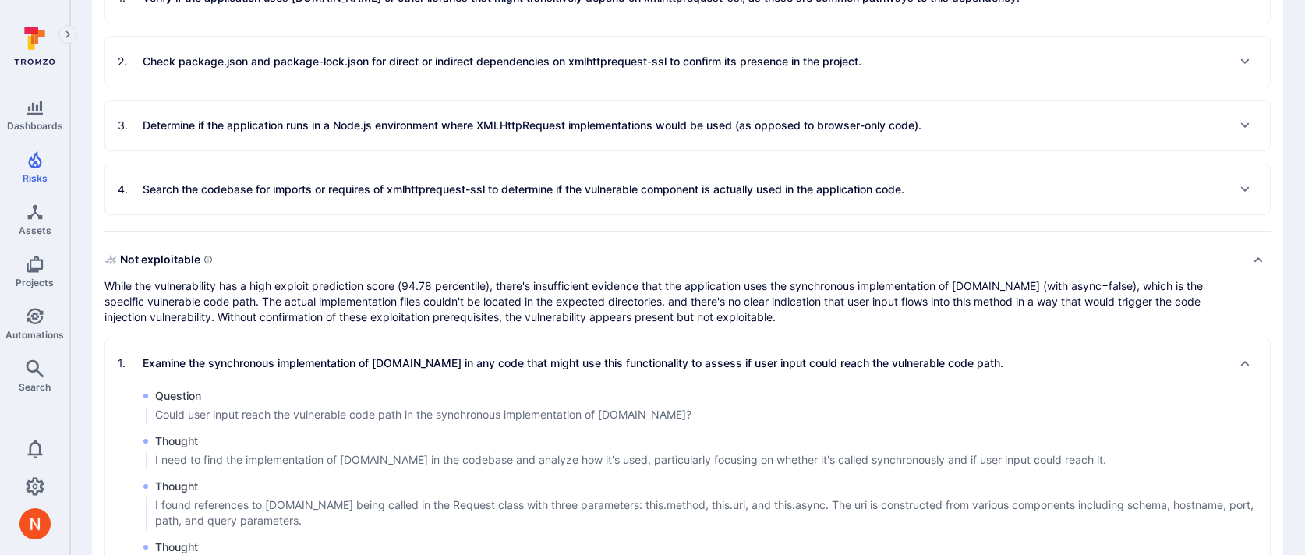
scroll to position [645, 0]
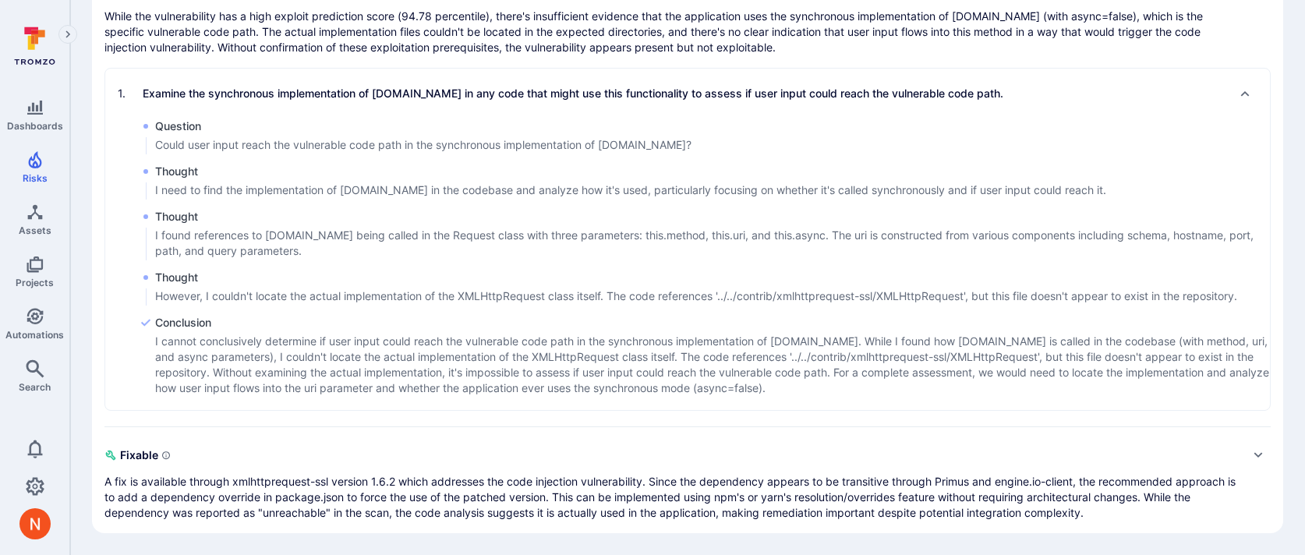
click at [540, 488] on p "A fix is available through xmlhttprequest-ssl version 1.6.2 which addresses the…" at bounding box center [671, 497] width 1135 height 47
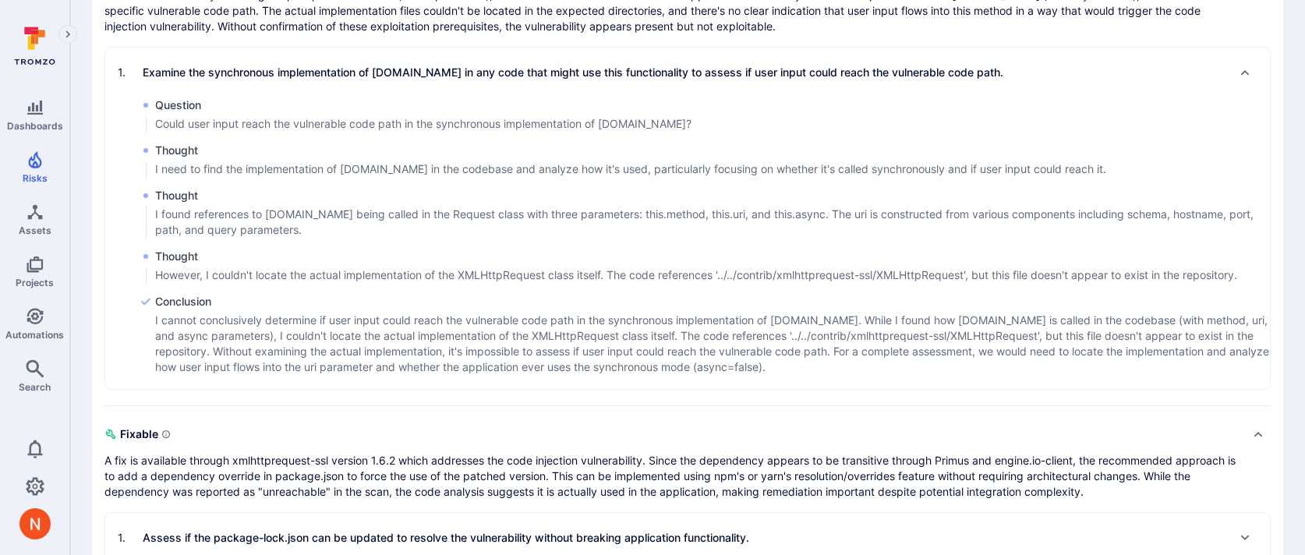
scroll to position [936, 0]
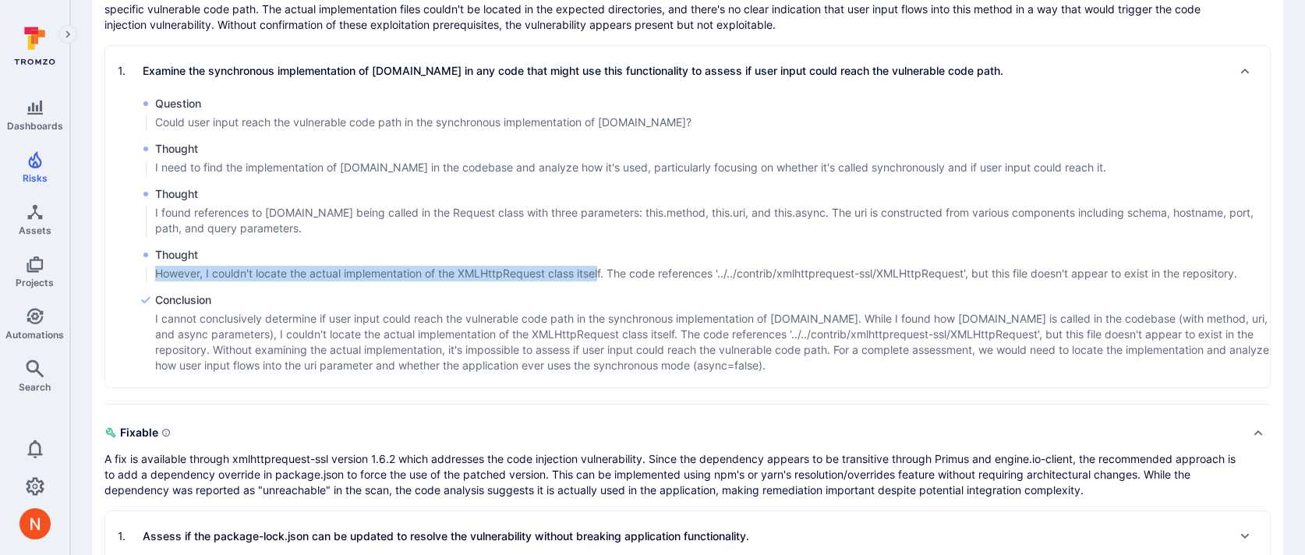
drag, startPoint x: 158, startPoint y: 273, endPoint x: 603, endPoint y: 268, distance: 446.0
click at [603, 268] on p "However, I couldn't locate the actual implementation of the XMLHttpRequest clas…" at bounding box center [696, 274] width 1082 height 16
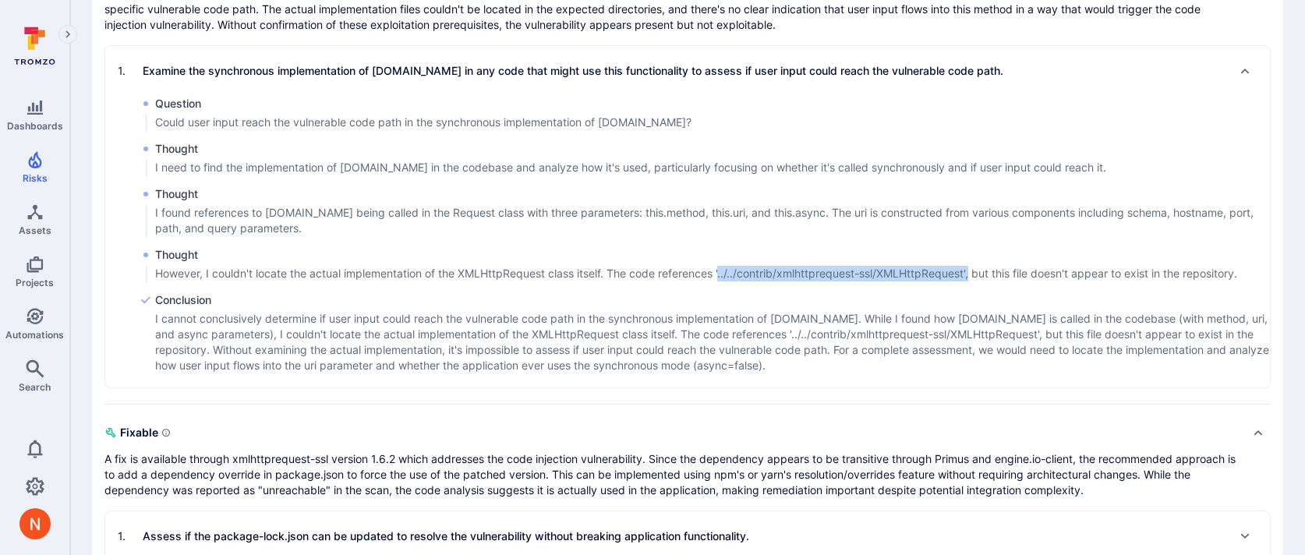
drag, startPoint x: 723, startPoint y: 272, endPoint x: 974, endPoint y: 267, distance: 251.1
click at [974, 268] on p "However, I couldn't locate the actual implementation of the XMLHttpRequest clas…" at bounding box center [696, 274] width 1082 height 16
copy p "../../contrib/xmlhttprequest-ssl/XMLHttpRequest'"
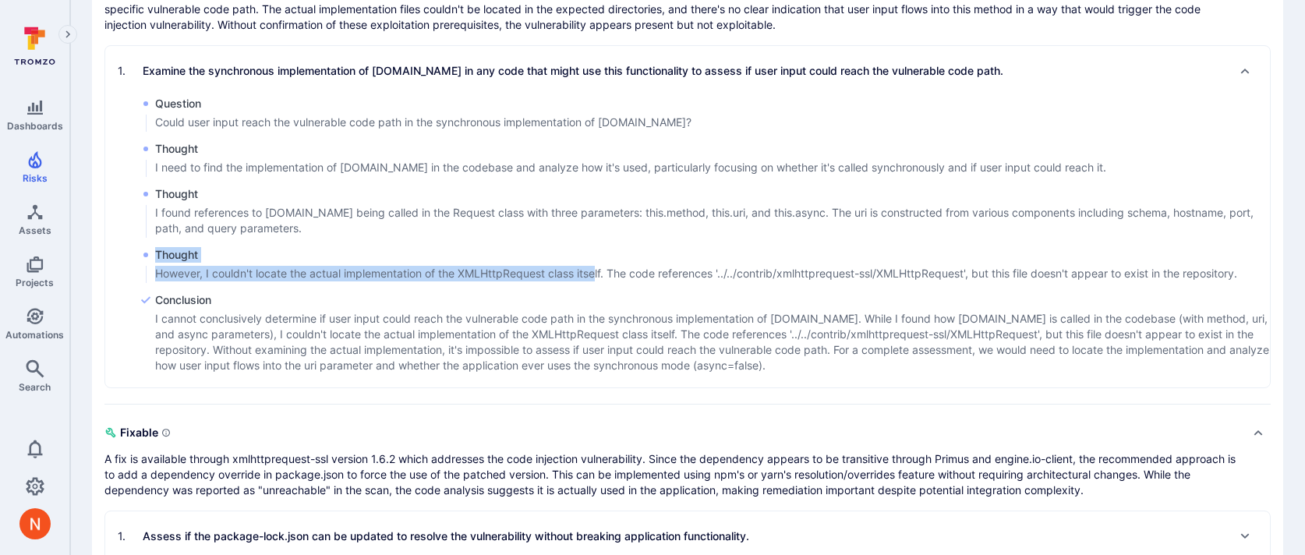
drag, startPoint x: 151, startPoint y: 273, endPoint x: 601, endPoint y: 266, distance: 449.9
click at [601, 266] on div "Thought However, I couldn't locate the actual implementation of the XMLHttpRequ…" at bounding box center [705, 265] width 1131 height 36
click at [601, 267] on p "However, I couldn't locate the actual implementation of the XMLHttpRequest clas…" at bounding box center [696, 274] width 1082 height 16
drag, startPoint x: 611, startPoint y: 272, endPoint x: 155, endPoint y: 276, distance: 455.4
click at [155, 276] on p "However, I couldn't locate the actual implementation of the XMLHttpRequest clas…" at bounding box center [696, 274] width 1082 height 16
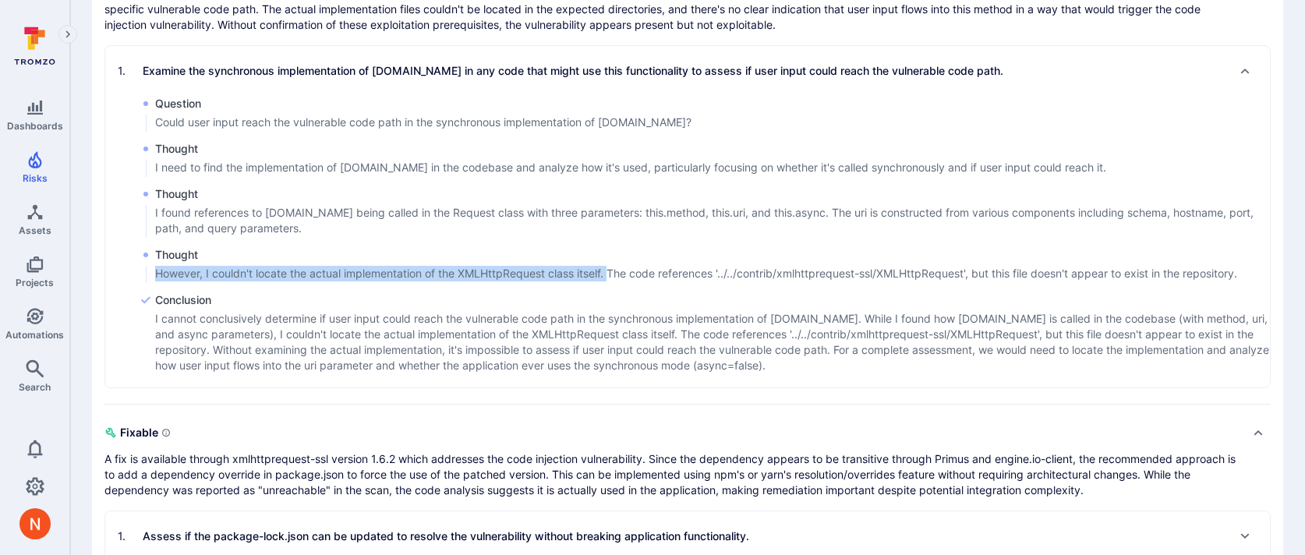
copy p "However, I couldn't locate the actual implementation of the XMLHttpRequest clas…"
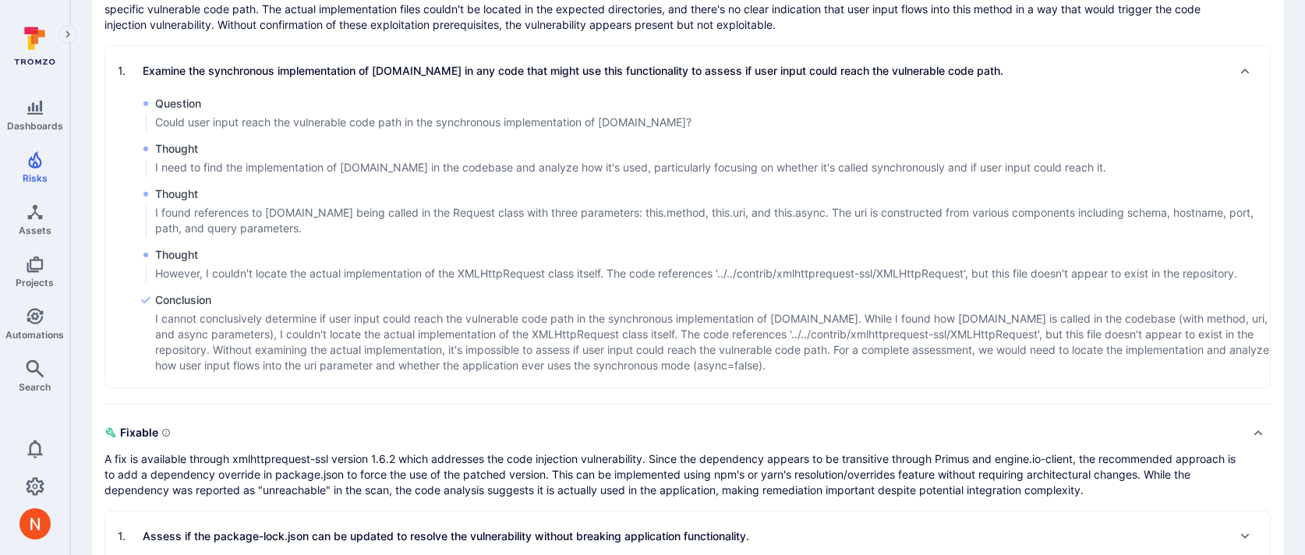
click at [708, 293] on span "Conclusion" at bounding box center [712, 300] width 1115 height 16
drag, startPoint x: 744, startPoint y: 274, endPoint x: 972, endPoint y: 271, distance: 228.5
click at [972, 271] on p "However, I couldn't locate the actual implementation of the XMLHttpRequest clas…" at bounding box center [696, 274] width 1082 height 16
copy p "contrib/xmlhttprequest-ssl/XMLHttpRequest"
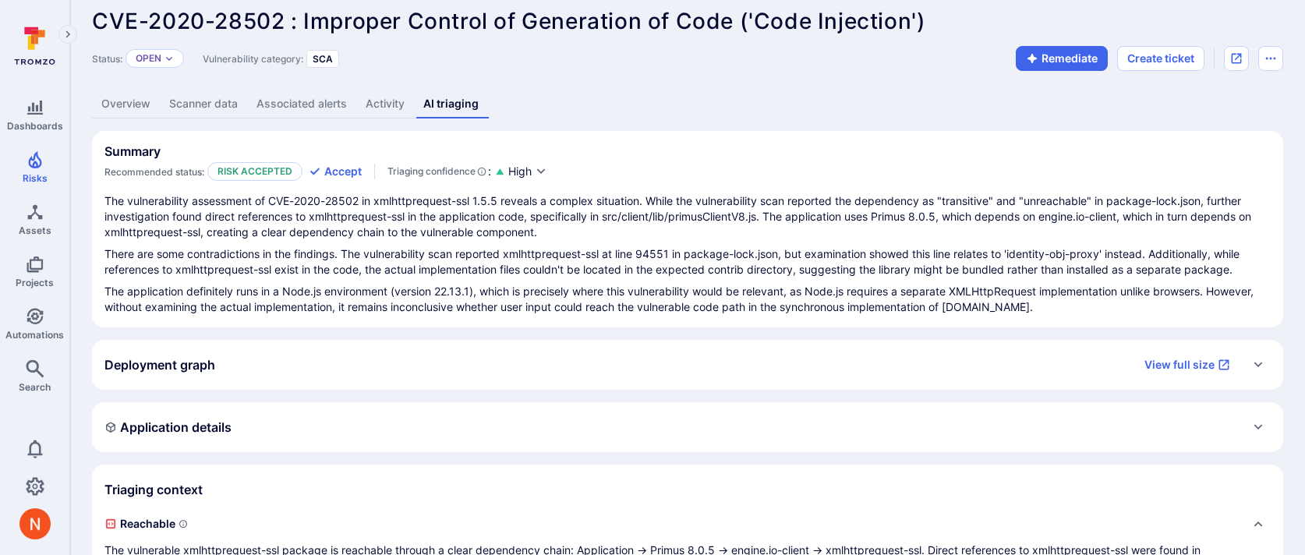
scroll to position [0, 0]
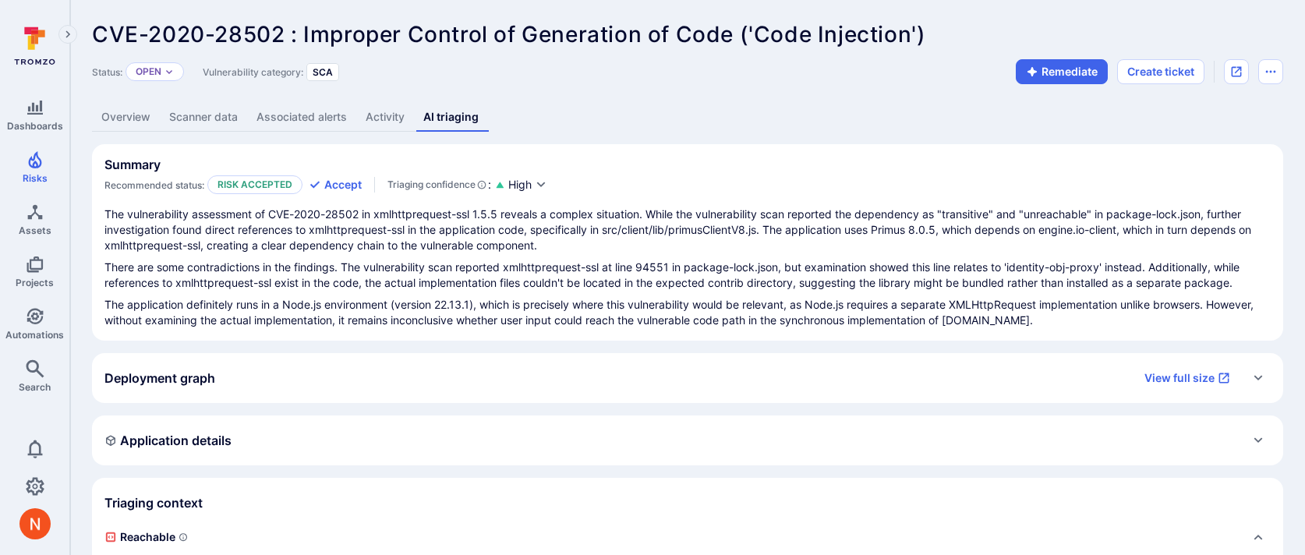
click at [138, 126] on link "Overview" at bounding box center [126, 117] width 68 height 29
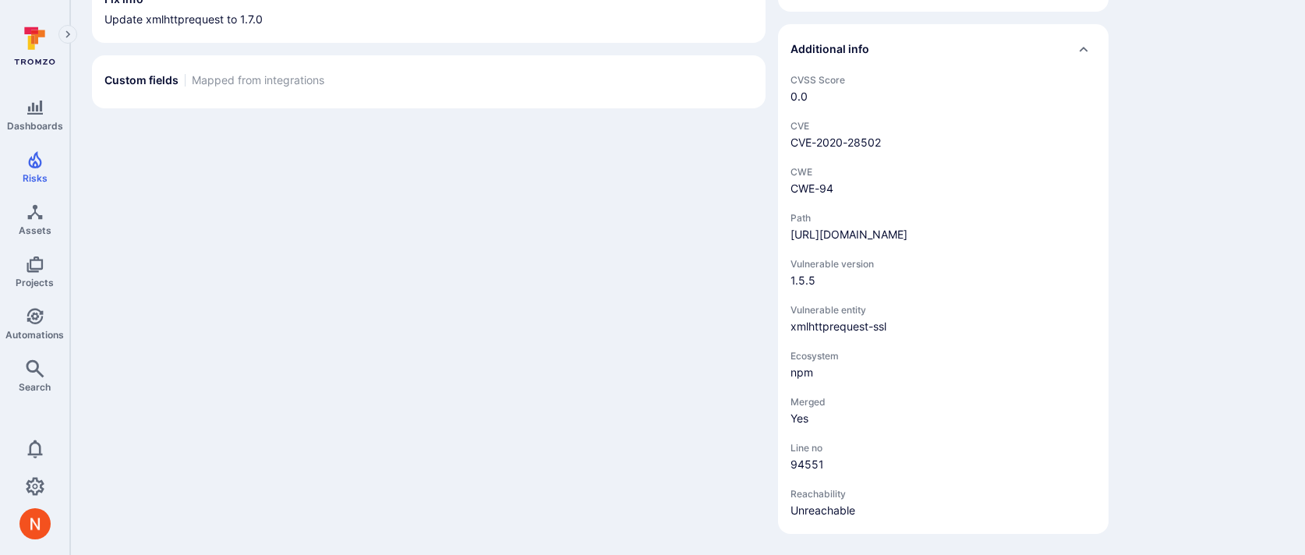
scroll to position [765, 0]
drag, startPoint x: 1095, startPoint y: 263, endPoint x: 844, endPoint y: 264, distance: 251.1
click at [844, 244] on div "https://github.com/makenotion/notion-next/blob/249b165c6ab90fe54141318fcdf410a7…" at bounding box center [849, 236] width 117 height 16
copy link "249b165c6ab90fe54141318fcdf410a7d457168a/"
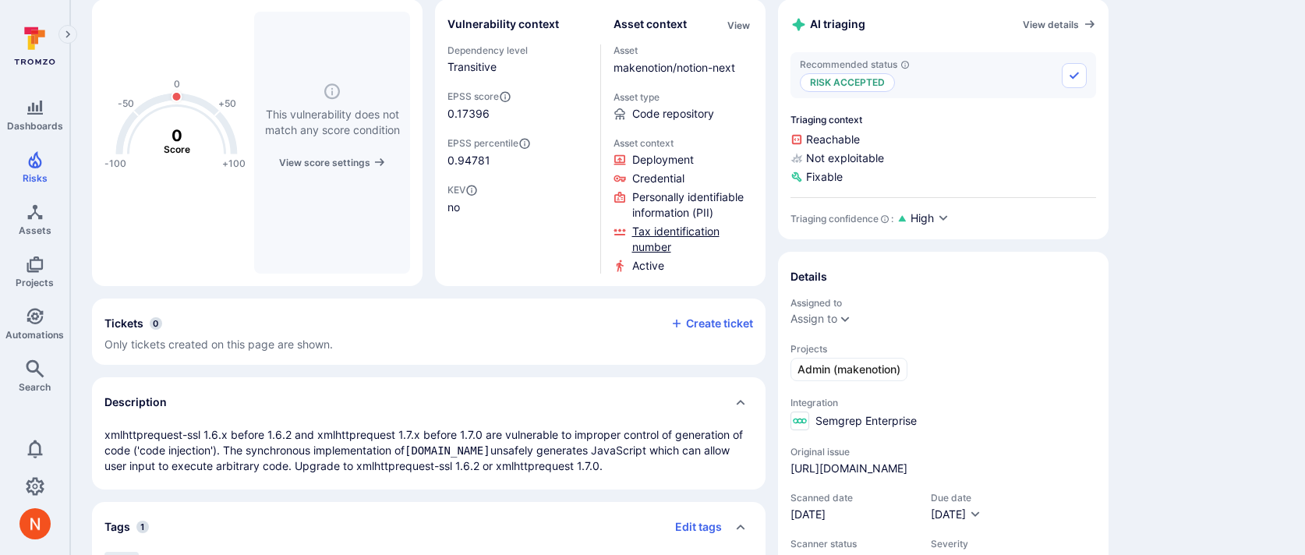
scroll to position [0, 0]
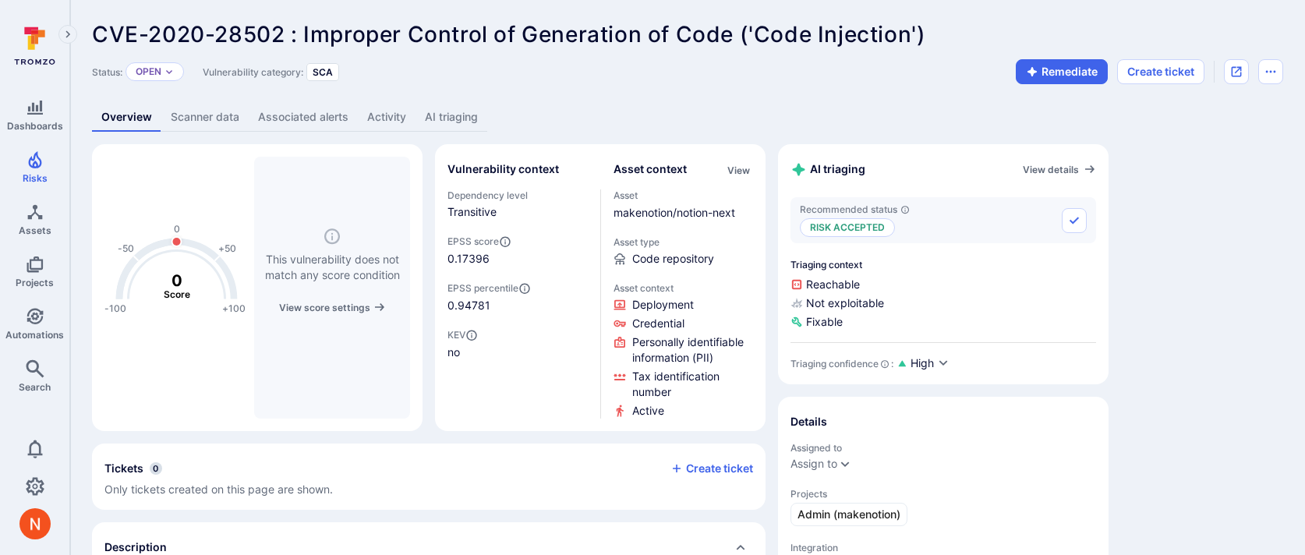
click at [462, 119] on link "AI triaging" at bounding box center [452, 117] width 72 height 29
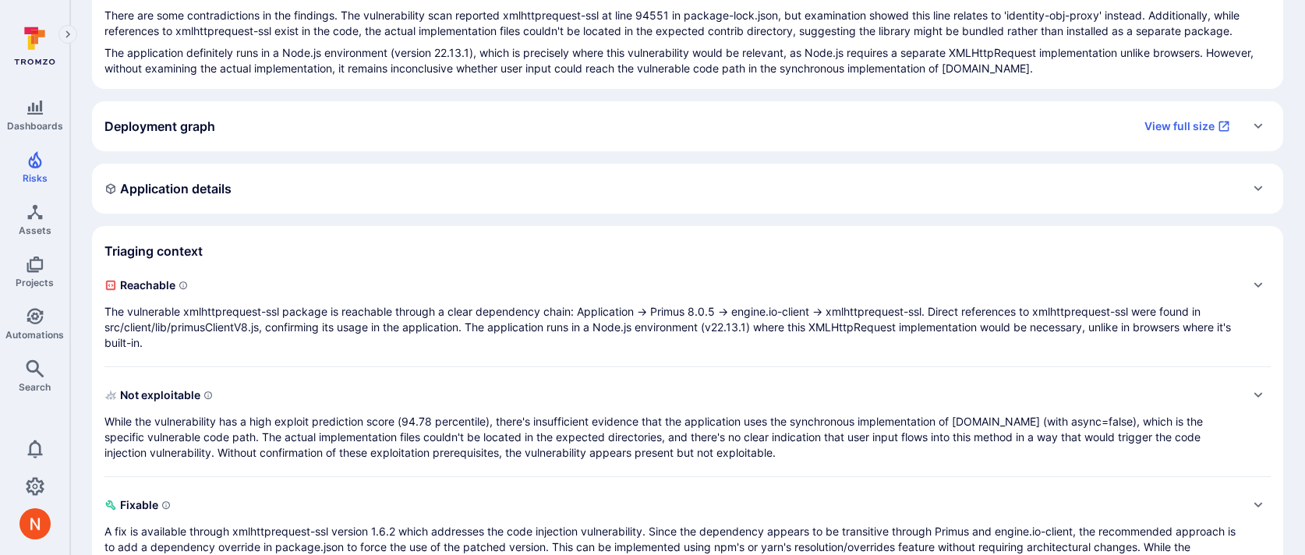
scroll to position [274, 0]
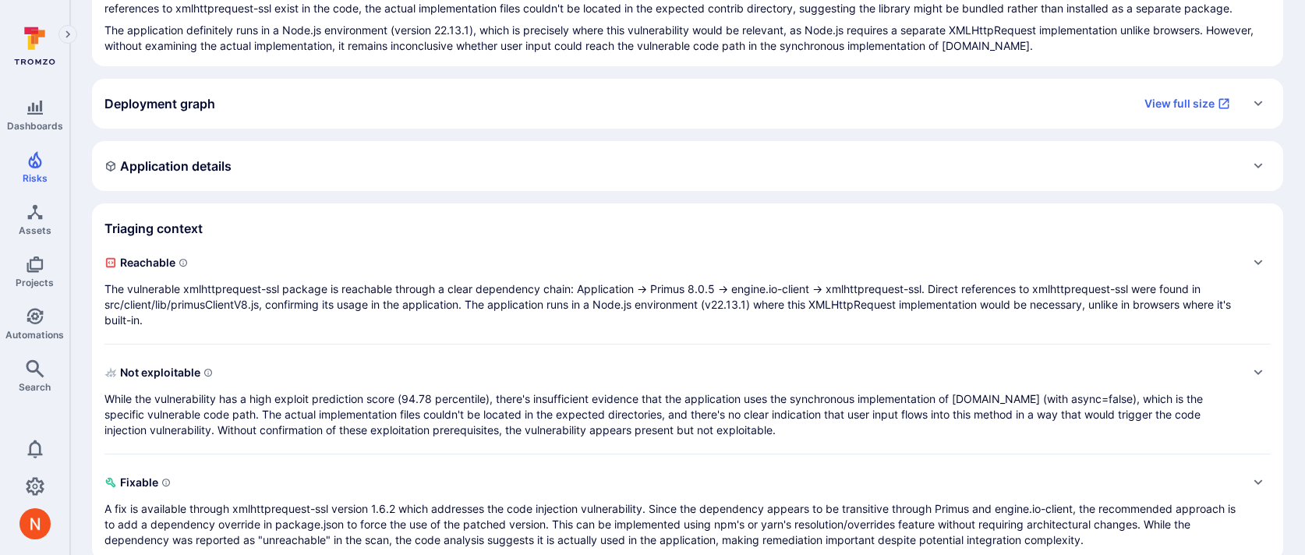
click at [180, 292] on p "The vulnerable xmlhttprequest-ssl package is reachable through a clear dependen…" at bounding box center [671, 304] width 1135 height 47
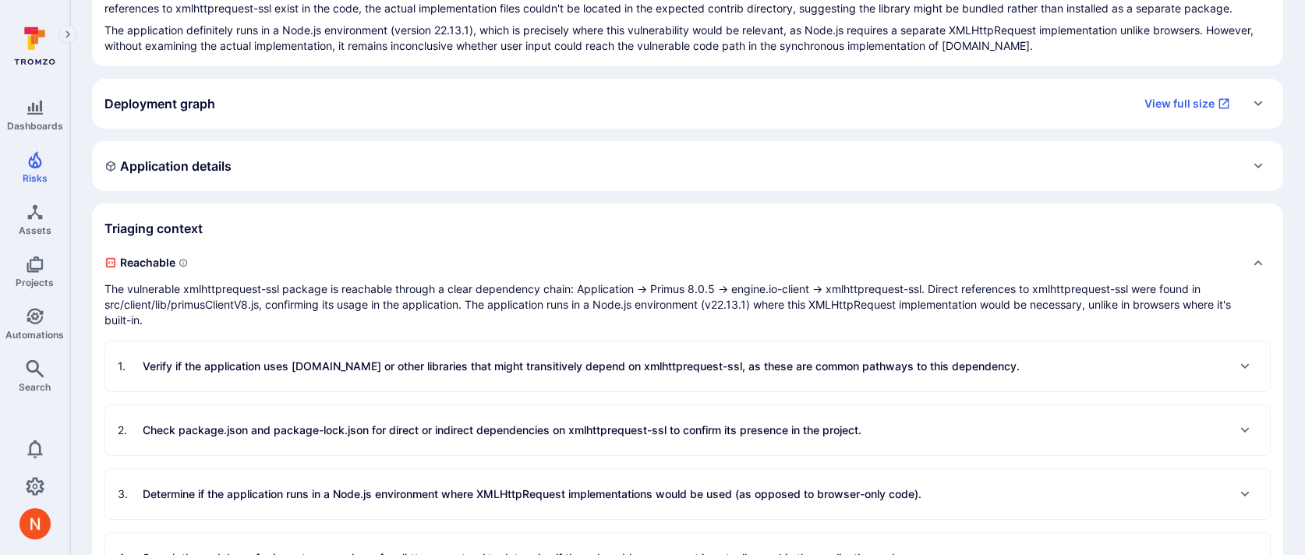
scroll to position [557, 0]
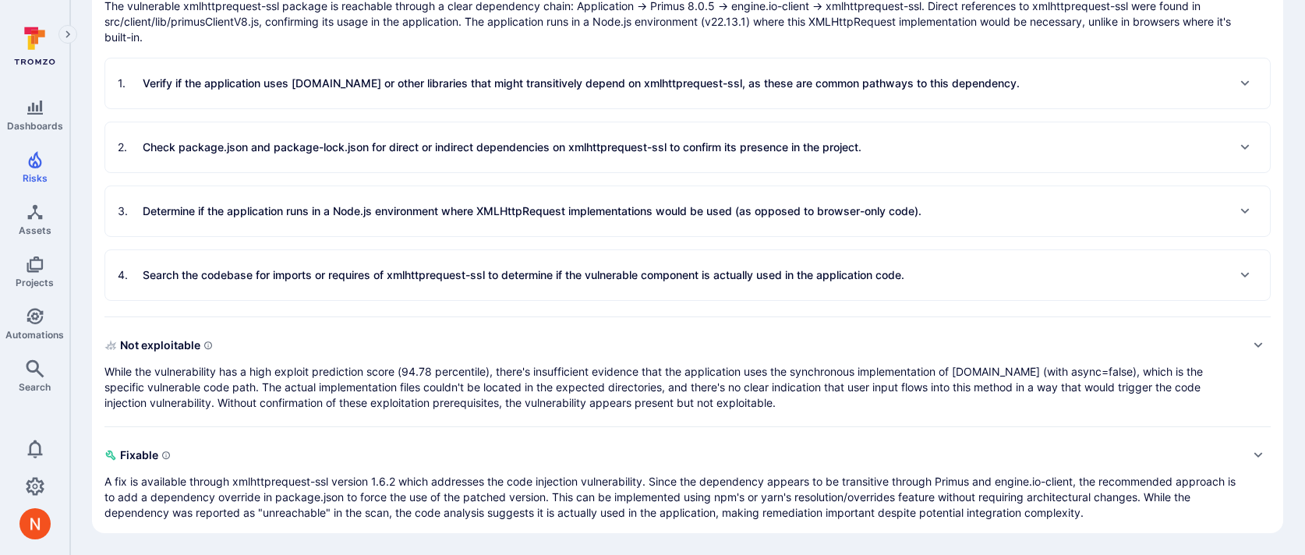
click at [288, 395] on p "While the vulnerability has a high exploit prediction score (94.78 percentile),…" at bounding box center [671, 387] width 1135 height 47
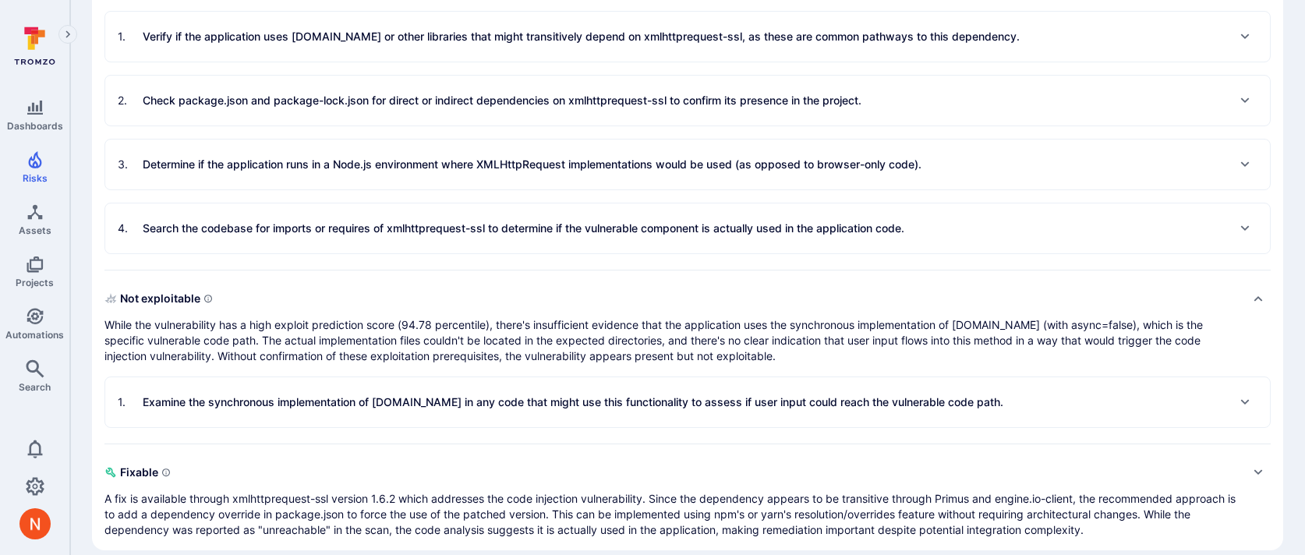
click at [285, 403] on p "Examine the synchronous implementation of XMLHttpRequest.open in any code that …" at bounding box center [573, 403] width 861 height 16
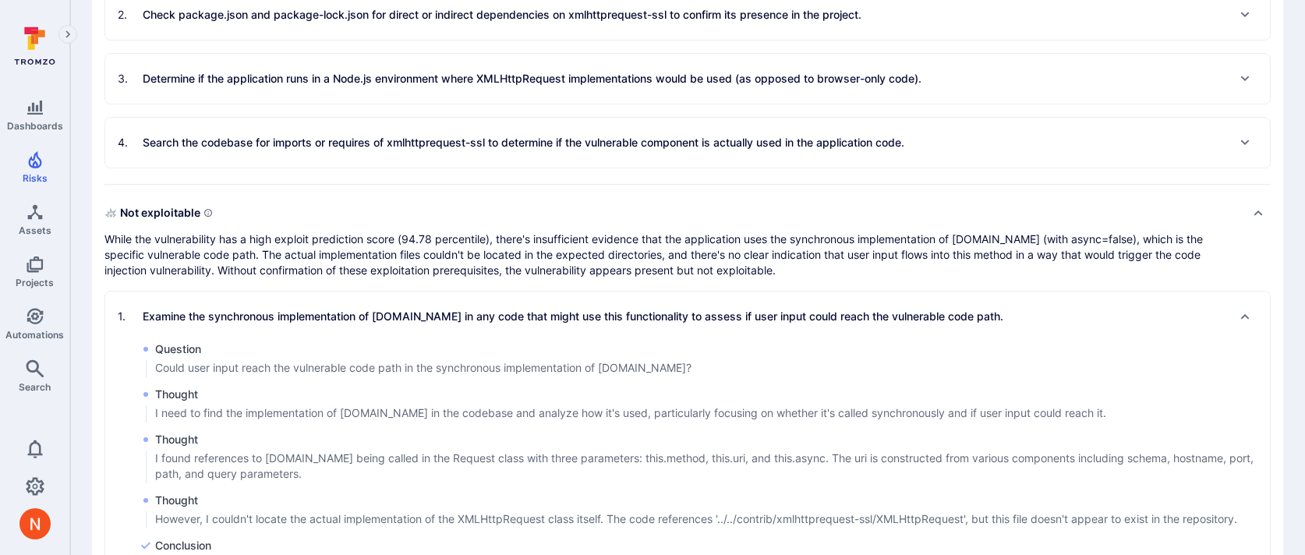
scroll to position [787, 0]
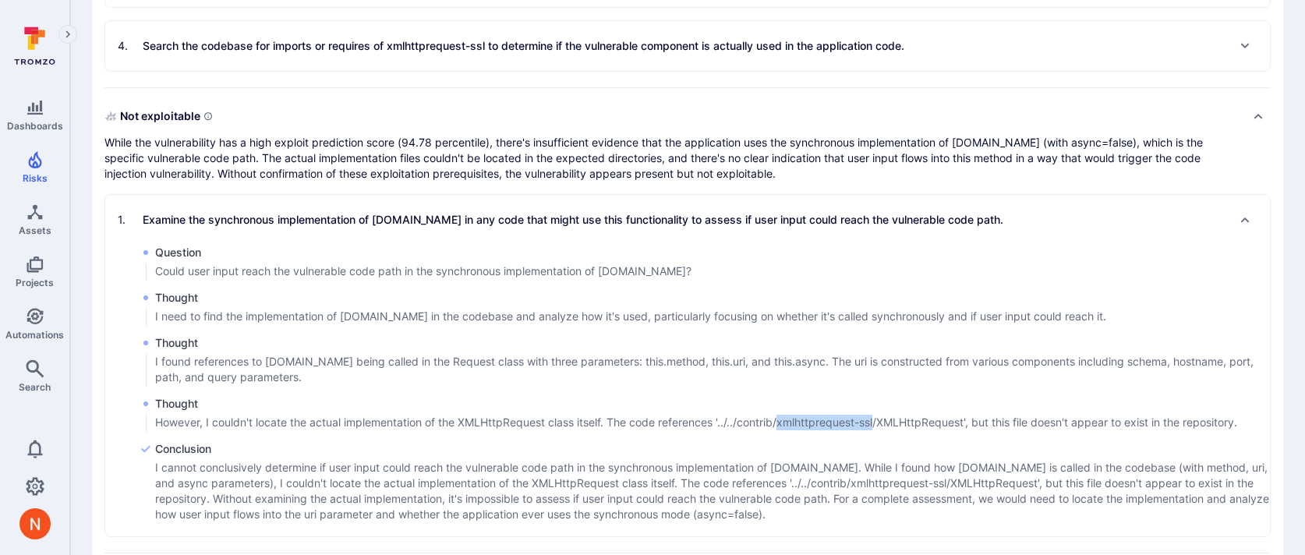
drag, startPoint x: 784, startPoint y: 423, endPoint x: 880, endPoint y: 419, distance: 96.0
click at [880, 419] on p "However, I couldn't locate the actual implementation of the XMLHttpRequest clas…" at bounding box center [696, 423] width 1082 height 16
copy p "xmlhttprequest-ssl"
